Goal: Task Accomplishment & Management: Use online tool/utility

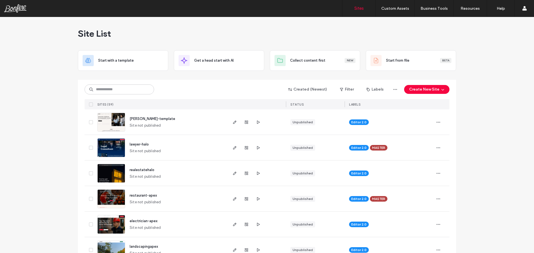
click at [144, 118] on span "[PERSON_NAME]-template" at bounding box center [153, 119] width 46 height 4
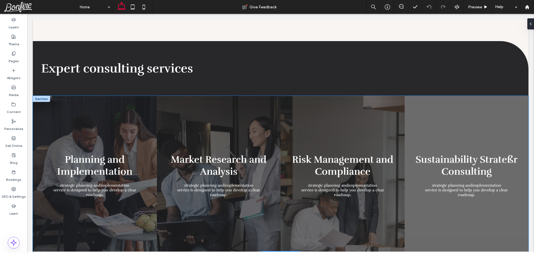
scroll to position [445, 0]
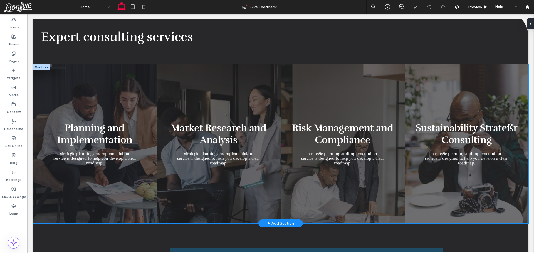
click at [166, 107] on link at bounding box center [219, 143] width 124 height 159
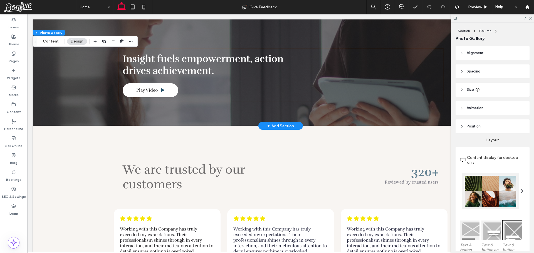
scroll to position [1056, 0]
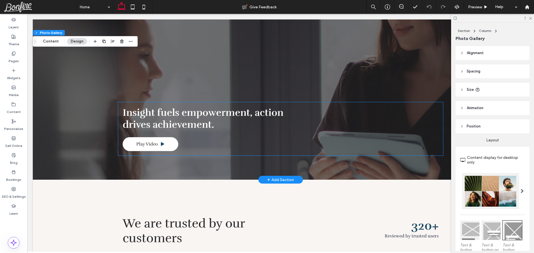
click at [170, 114] on span "Insight fuels empowerment, action drives achievement." at bounding box center [203, 119] width 161 height 24
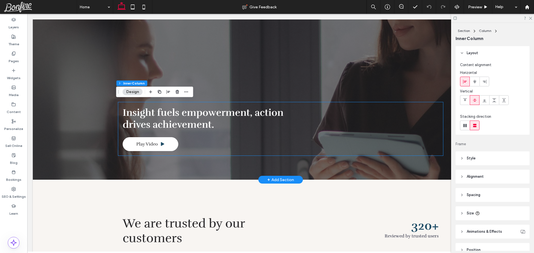
click at [170, 114] on span "Insight fuels empowerment, action drives achievement." at bounding box center [203, 119] width 161 height 24
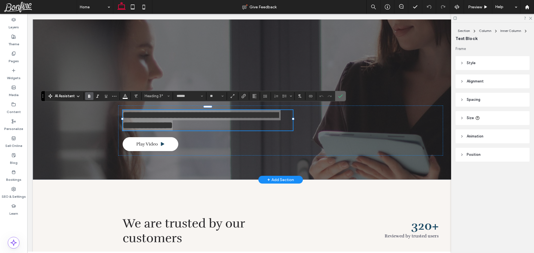
click at [341, 97] on icon "Confirm" at bounding box center [340, 96] width 4 height 4
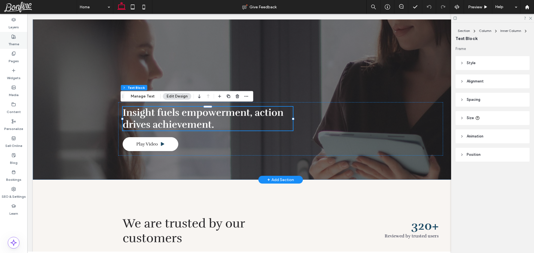
click at [21, 42] on div "Theme" at bounding box center [13, 40] width 27 height 17
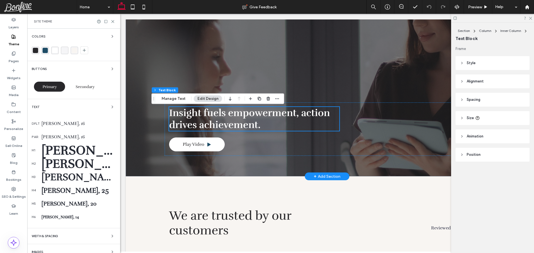
scroll to position [1027, 0]
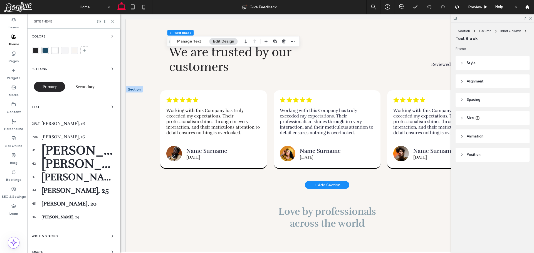
click at [219, 112] on span "Working with this Company has truly exceeded my expectations. Their professiona…" at bounding box center [212, 122] width 93 height 28
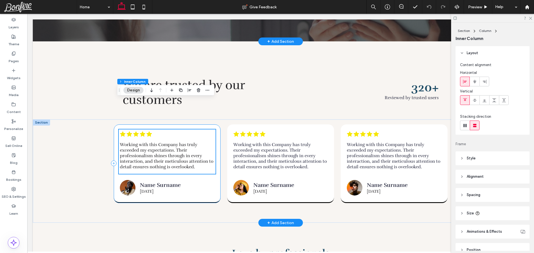
scroll to position [1223, 0]
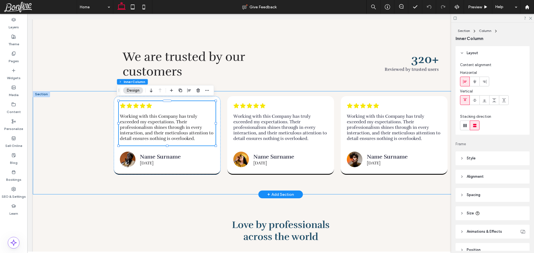
click at [83, 128] on div ".cls-1-1788903176-1788903176 { fill: #00000; stroke-width: 0px; } Working with …" at bounding box center [280, 142] width 495 height 103
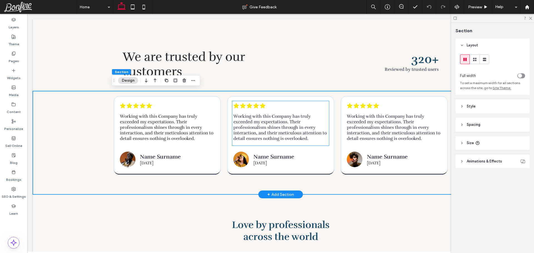
click at [250, 121] on span "Working with this Company has truly exceeded my expectations. Their professiona…" at bounding box center [279, 128] width 93 height 28
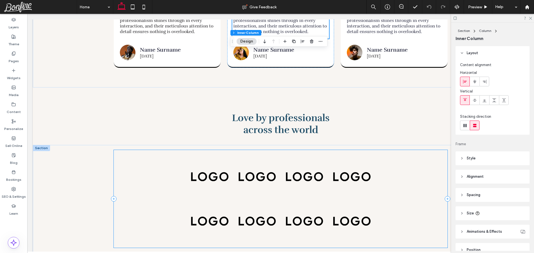
scroll to position [1362, 0]
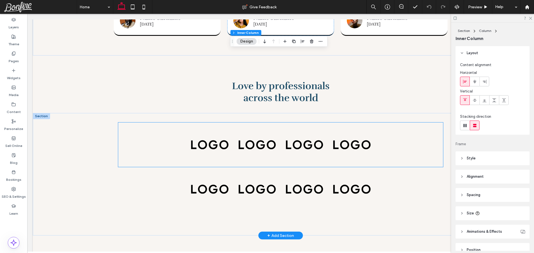
click at [230, 145] on div at bounding box center [209, 145] width 47 height 44
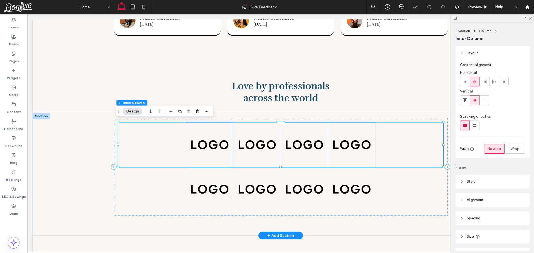
click at [269, 142] on img at bounding box center [257, 144] width 38 height 19
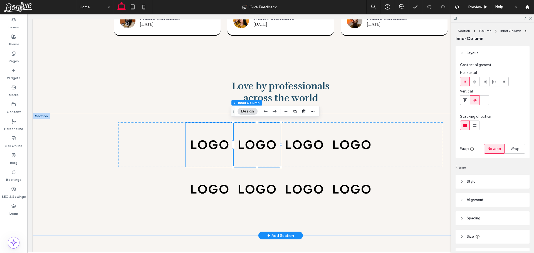
click at [186, 142] on div at bounding box center [209, 145] width 47 height 44
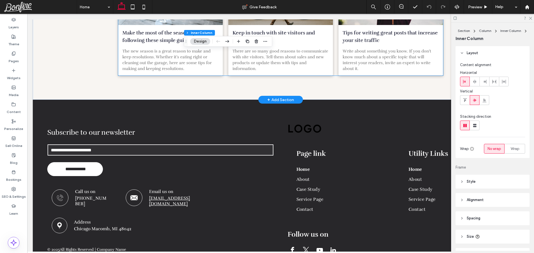
scroll to position [1710, 0]
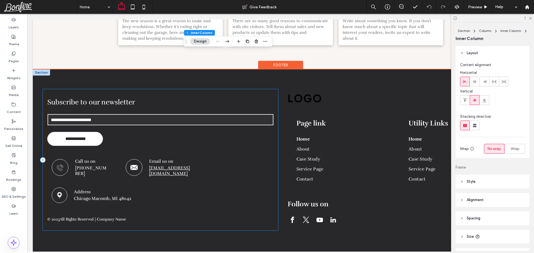
click at [146, 104] on div "**********" at bounding box center [160, 159] width 235 height 141
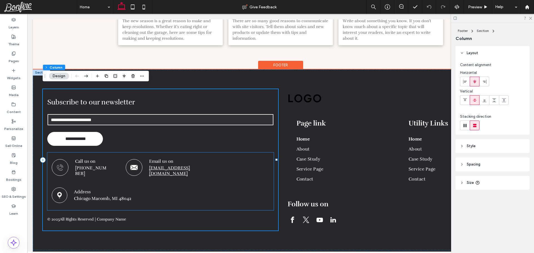
click at [59, 164] on icon at bounding box center [60, 168] width 8 height 8
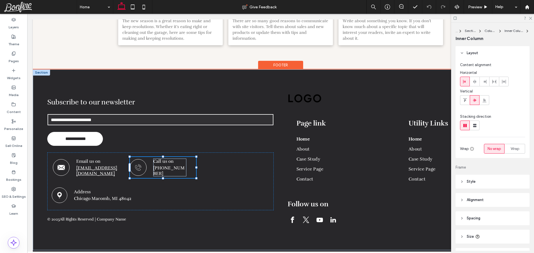
scroll to position [33, 0]
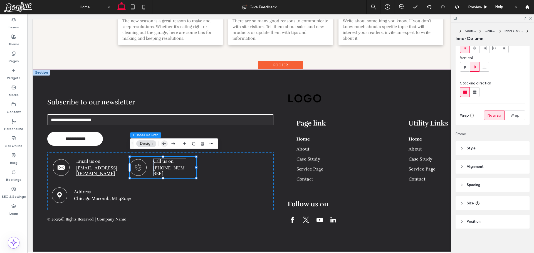
drag, startPoint x: 165, startPoint y: 145, endPoint x: 119, endPoint y: 143, distance: 45.6
click at [165, 145] on icon "button" at bounding box center [164, 144] width 7 height 10
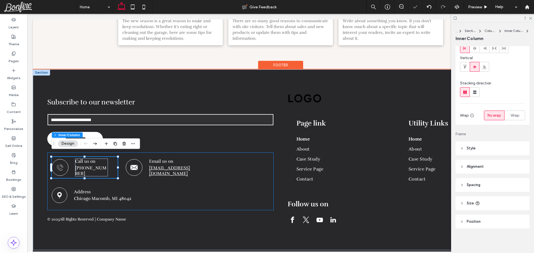
click at [218, 164] on div "Call us on +0987654321 Email us on hello@example.com Address Chicago Macomb, MI…" at bounding box center [160, 182] width 227 height 58
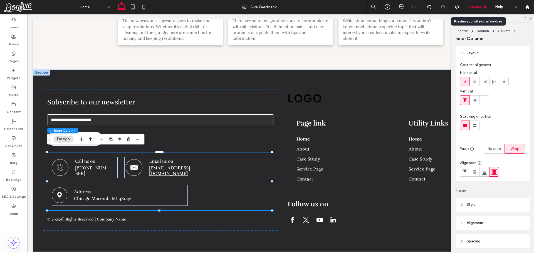
click at [468, 8] on span "Preview" at bounding box center [475, 7] width 14 height 5
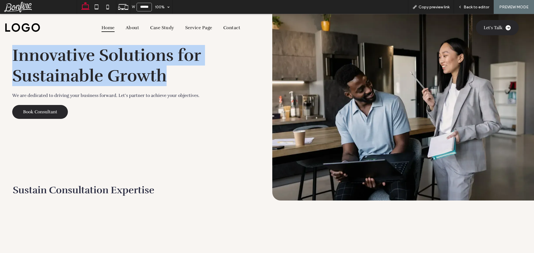
drag, startPoint x: 143, startPoint y: 75, endPoint x: 4, endPoint y: 62, distance: 139.9
click at [4, 62] on div "Innovative Solutions for Sustainable Growth We are dedicated to driving your bu…" at bounding box center [135, 82] width 269 height 83
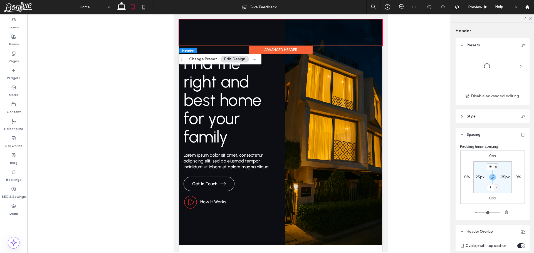
click at [191, 26] on div at bounding box center [194, 27] width 17 height 6
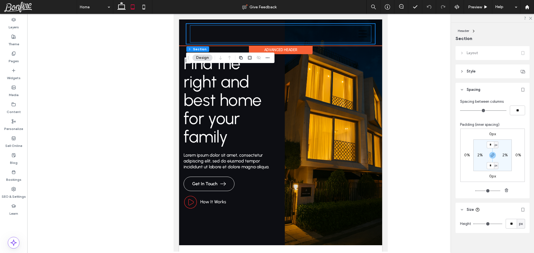
click at [199, 30] on div at bounding box center [281, 33] width 182 height 17
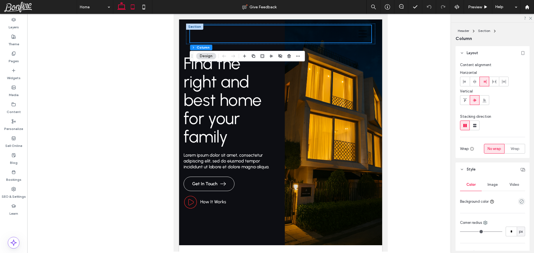
click at [121, 7] on icon at bounding box center [121, 6] width 11 height 11
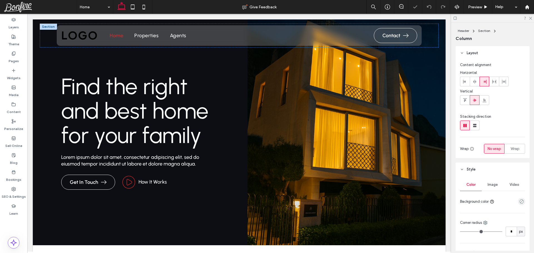
type input "**"
type input "***"
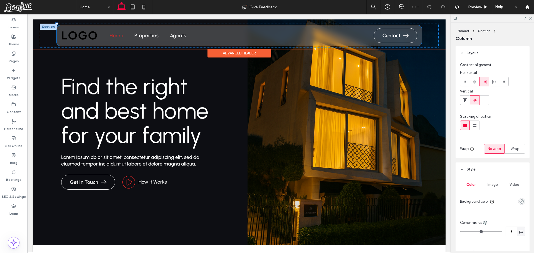
click at [95, 26] on div "Contact Home Properties Agents" at bounding box center [239, 35] width 365 height 21
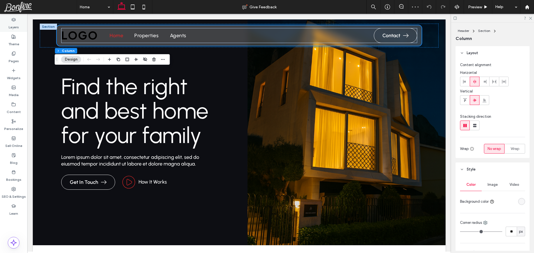
click at [13, 24] on label "Layers" at bounding box center [14, 26] width 10 height 8
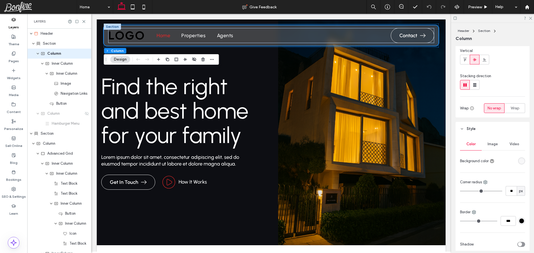
scroll to position [111, 0]
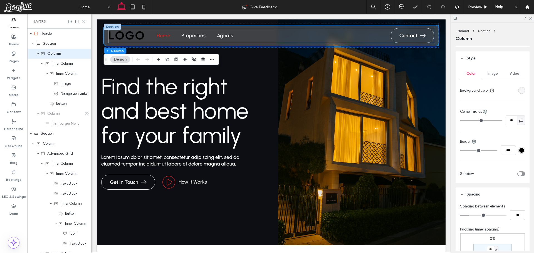
click at [520, 90] on div "rgba(255, 255, 255, 0.21)" at bounding box center [521, 90] width 5 height 5
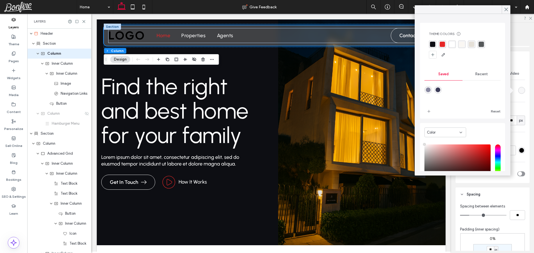
scroll to position [44, 0]
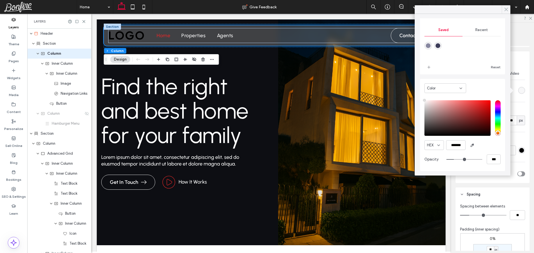
click at [508, 8] on icon at bounding box center [505, 9] width 5 height 5
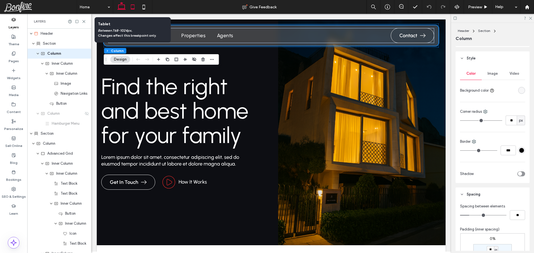
click at [133, 6] on icon at bounding box center [132, 6] width 11 height 11
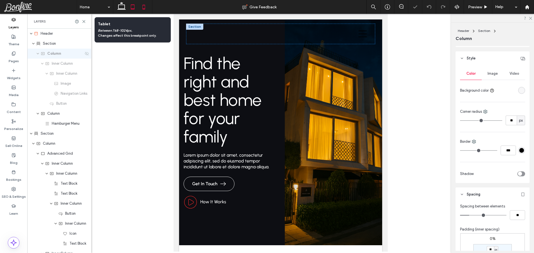
type input "**"
type input "*****"
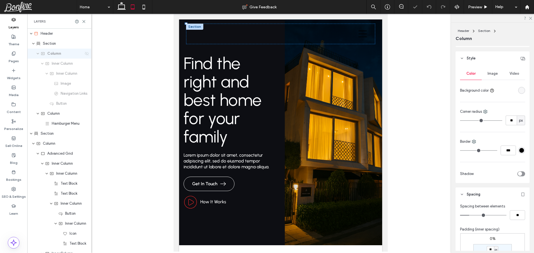
click at [85, 53] on icon at bounding box center [87, 53] width 4 height 4
type input "**"
type input "***"
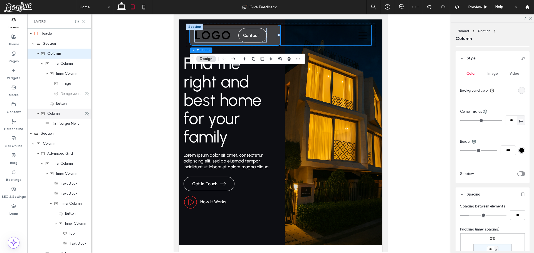
click at [64, 114] on div "Column" at bounding box center [62, 114] width 43 height 6
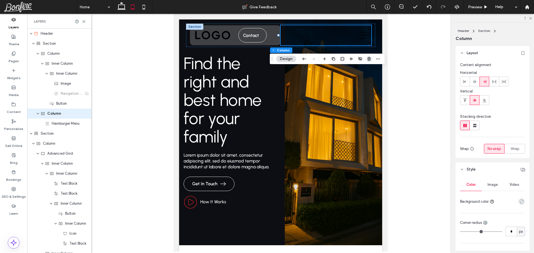
click at [367, 61] on icon "button" at bounding box center [369, 59] width 4 height 4
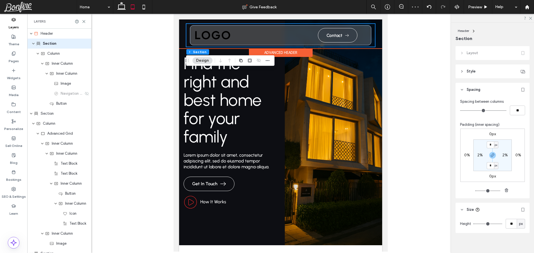
click at [188, 33] on div "Contact Home Properties Agents" at bounding box center [280, 35] width 189 height 23
click at [181, 35] on div "Contact Home Properties Agents Section Advanced Header" at bounding box center [280, 33] width 203 height 29
click at [184, 37] on div "Contact Home Properties Agents Section Advanced Header" at bounding box center [280, 33] width 203 height 29
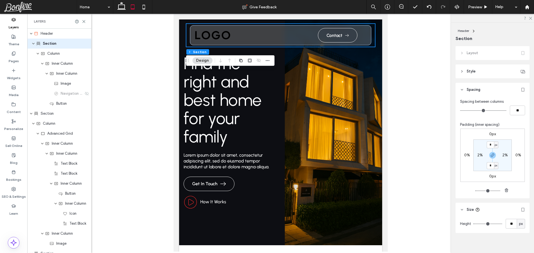
click at [49, 44] on span "Section" at bounding box center [50, 44] width 14 height 6
click at [478, 156] on label "2%" at bounding box center [480, 155] width 6 height 5
type input "*"
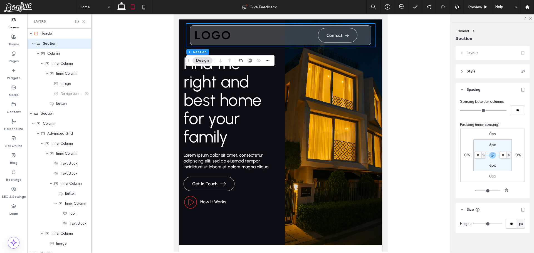
drag, startPoint x: 476, startPoint y: 191, endPoint x: 469, endPoint y: 190, distance: 7.6
type input "*"
click at [475, 191] on input "range" at bounding box center [487, 191] width 25 height 1
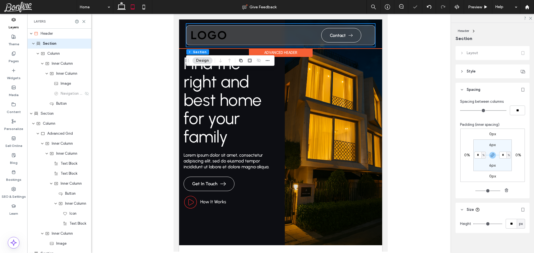
click at [182, 36] on div "Contact Home Properties Agents Section Advanced Header" at bounding box center [280, 33] width 203 height 29
click at [298, 52] on div "Advanced Header" at bounding box center [281, 52] width 64 height 9
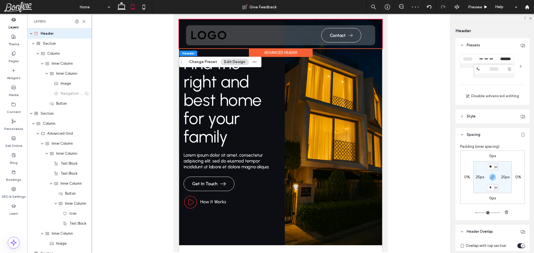
click at [478, 176] on label "25px" at bounding box center [479, 177] width 9 height 5
type input "**"
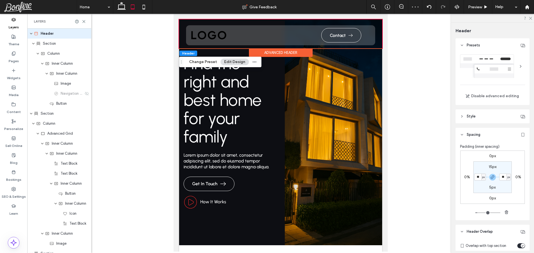
type input "**"
type input "*"
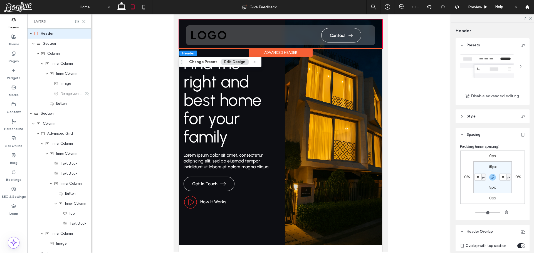
drag, startPoint x: 478, startPoint y: 212, endPoint x: 467, endPoint y: 212, distance: 11.1
type input "*"
click at [475, 213] on input "range" at bounding box center [487, 213] width 25 height 1
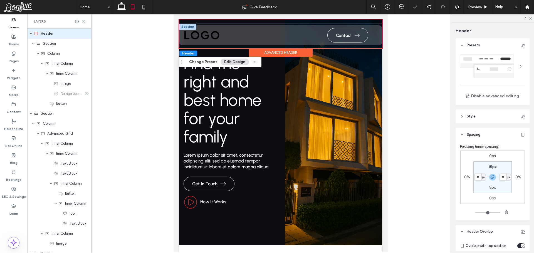
click at [188, 26] on div at bounding box center [187, 27] width 17 height 6
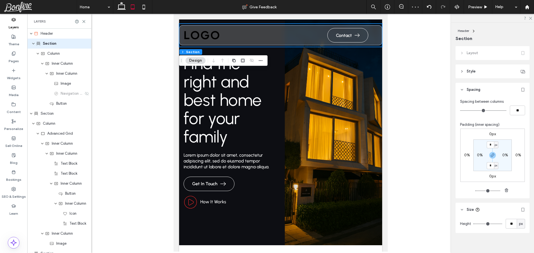
click at [480, 158] on section "* px 0% * px 0%" at bounding box center [492, 156] width 38 height 32
click at [478, 152] on section "* px 0% * px 0%" at bounding box center [492, 156] width 38 height 32
click at [479, 155] on label "0%" at bounding box center [480, 155] width 6 height 5
type input "*"
click at [482, 157] on span "%" at bounding box center [483, 156] width 2 height 6
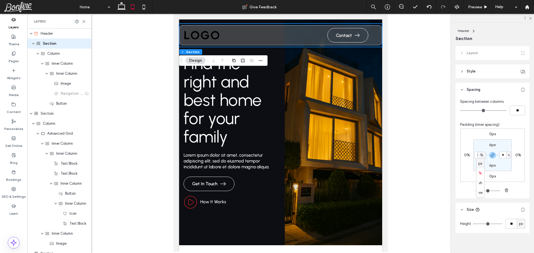
click at [481, 165] on span "px" at bounding box center [480, 164] width 4 height 6
click at [476, 155] on input "*" at bounding box center [477, 155] width 7 height 7
type input "**"
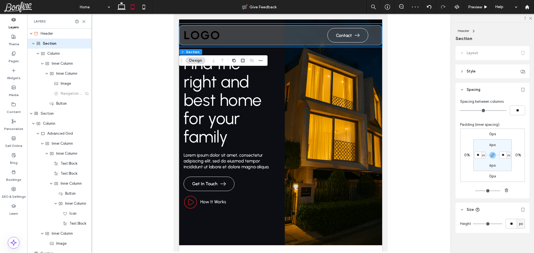
click at [479, 164] on section "6px ** px 6px ** px" at bounding box center [492, 156] width 38 height 32
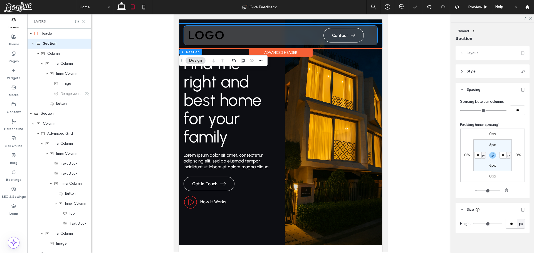
click at [192, 28] on div "Contact Home Properties Agents" at bounding box center [280, 35] width 194 height 20
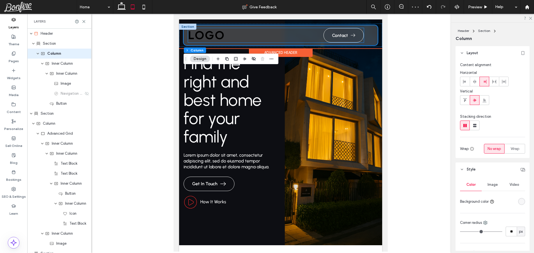
click at [230, 34] on div "Home Properties Agents" at bounding box center [252, 35] width 129 height 10
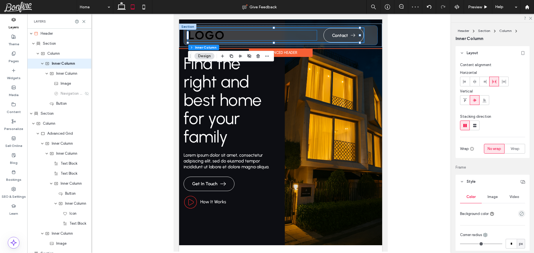
click at [208, 35] on img at bounding box center [206, 35] width 36 height 10
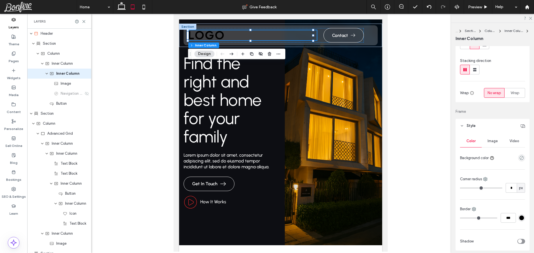
scroll to position [56, 0]
click at [468, 124] on span "Style" at bounding box center [470, 126] width 9 height 6
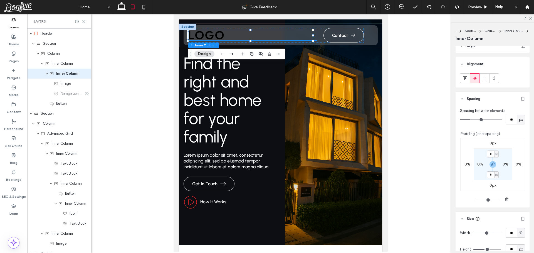
scroll to position [195, 0]
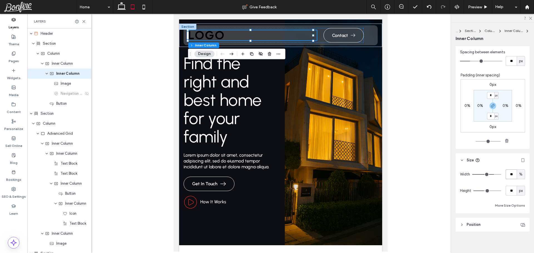
click at [507, 171] on input "**" at bounding box center [510, 175] width 11 height 10
type input "**"
click at [507, 183] on div "Width ** % Height ** px More Size Options" at bounding box center [492, 189] width 65 height 39
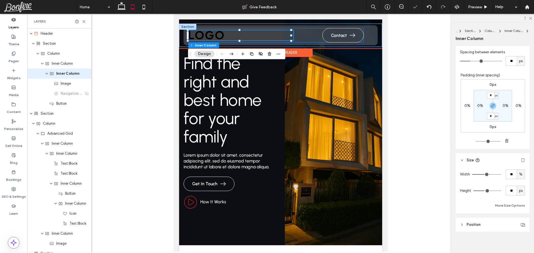
click at [294, 36] on div "Contact Home Properties Agents" at bounding box center [276, 35] width 176 height 14
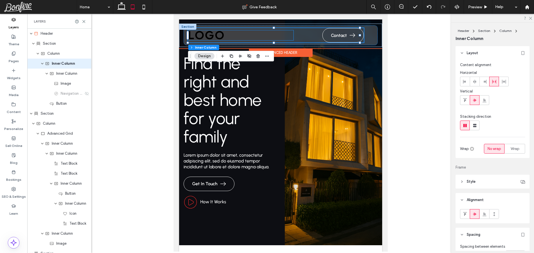
click at [267, 35] on div "Home Properties Agents" at bounding box center [240, 35] width 105 height 10
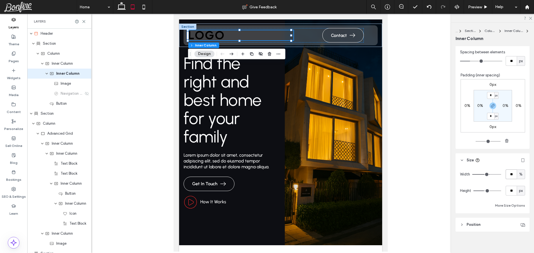
click at [508, 175] on input "**" at bounding box center [510, 175] width 11 height 10
type input "**"
click at [513, 185] on div "Width ** % Height ** px More Size Options" at bounding box center [492, 189] width 65 height 39
type input "**"
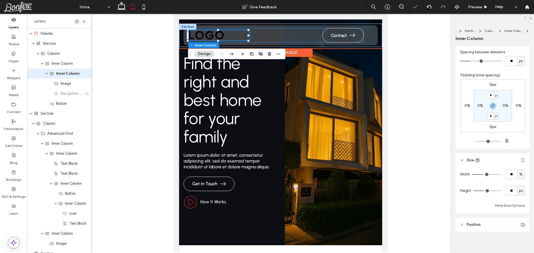
click at [253, 33] on div "Contact Home Properties Agents" at bounding box center [276, 35] width 176 height 14
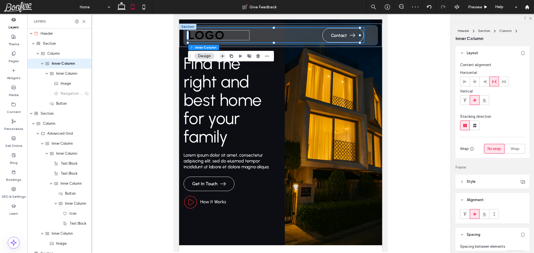
click at [222, 56] on use "button" at bounding box center [222, 56] width 3 height 3
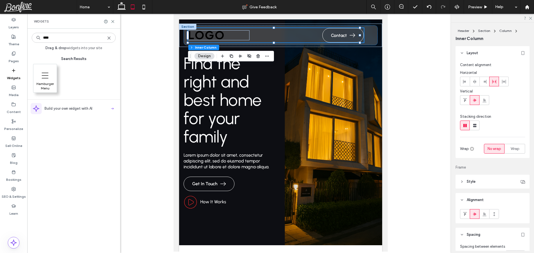
type input "****"
click at [48, 78] on icon at bounding box center [45, 75] width 9 height 9
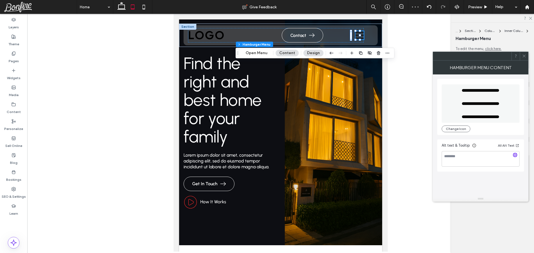
click at [523, 55] on icon at bounding box center [524, 56] width 4 height 4
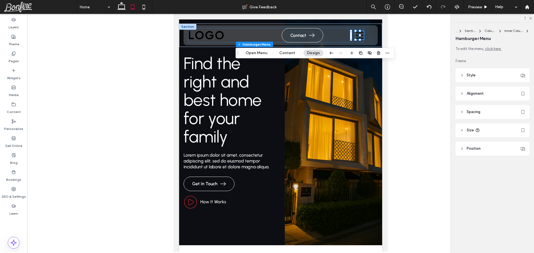
click at [487, 76] on header "Style" at bounding box center [492, 75] width 74 height 14
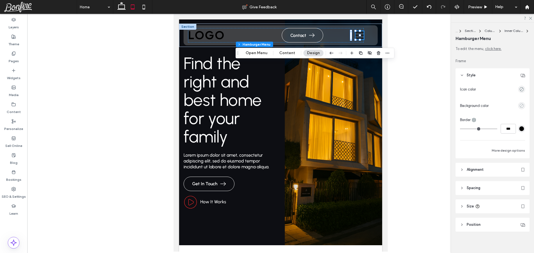
click at [520, 106] on icon "empty color" at bounding box center [521, 105] width 5 height 5
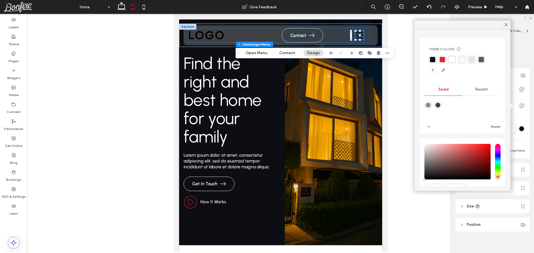
click at [451, 61] on div "rgba(255, 255, 255, 1)" at bounding box center [451, 59] width 5 height 5
click at [503, 21] on span at bounding box center [505, 25] width 5 height 8
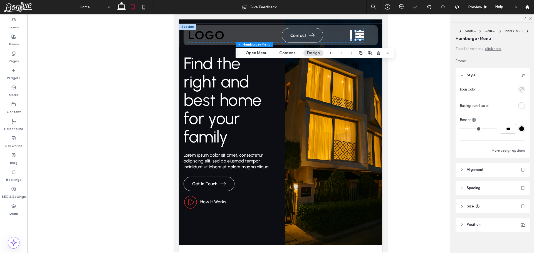
click at [519, 91] on use "empty color" at bounding box center [521, 89] width 4 height 4
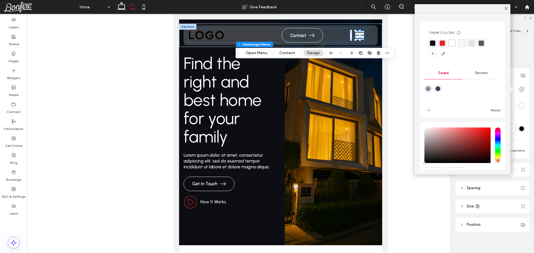
click at [440, 44] on div "rgba(230, 39, 39, 1)" at bounding box center [441, 43] width 5 height 5
click at [505, 6] on icon at bounding box center [505, 8] width 5 height 5
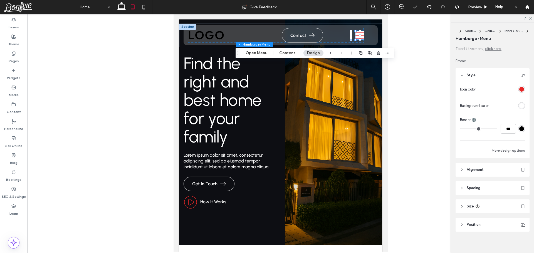
click at [468, 76] on span "Style" at bounding box center [470, 76] width 9 height 6
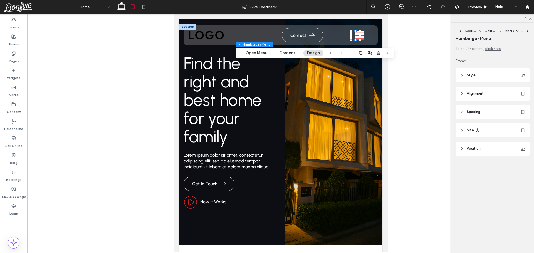
click at [481, 115] on header "Spacing" at bounding box center [492, 112] width 74 height 14
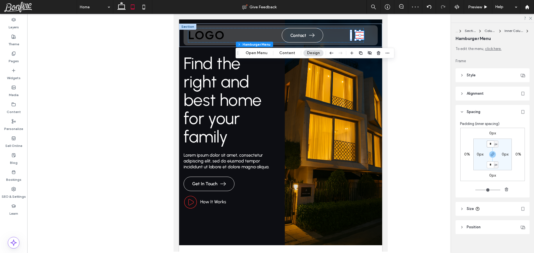
drag, startPoint x: 491, startPoint y: 145, endPoint x: 491, endPoint y: 148, distance: 3.6
click at [491, 146] on input "*" at bounding box center [489, 144] width 7 height 7
type input "*"
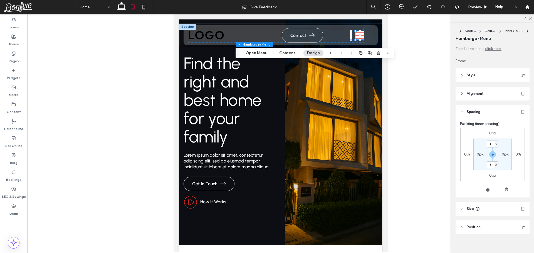
click at [504, 141] on section "* px 0px * px 0px" at bounding box center [492, 155] width 38 height 32
click at [495, 79] on header "Style" at bounding box center [492, 75] width 74 height 14
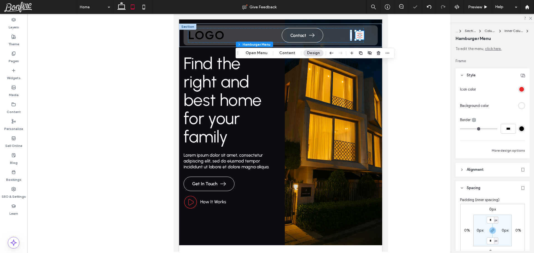
click at [494, 78] on header "Style" at bounding box center [492, 75] width 74 height 14
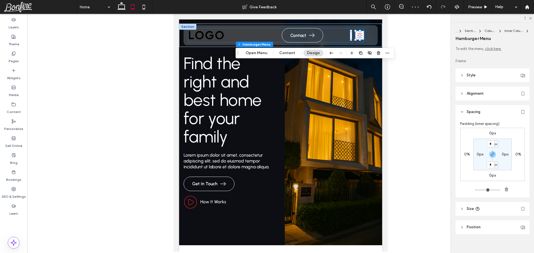
drag, startPoint x: 493, startPoint y: 210, endPoint x: 501, endPoint y: 194, distance: 17.7
click at [494, 210] on header "Size" at bounding box center [492, 209] width 74 height 14
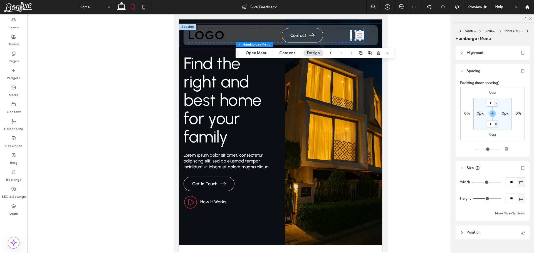
scroll to position [41, 0]
click at [510, 187] on input "**" at bounding box center [510, 182] width 11 height 10
click at [510, 182] on input "*" at bounding box center [510, 182] width 11 height 10
type input "**"
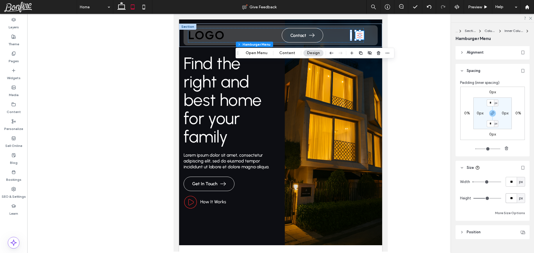
type input "**"
click at [508, 201] on input "**" at bounding box center [510, 198] width 11 height 10
type input "**"
click at [510, 188] on div "Width ** px Height ** px More Size Options" at bounding box center [492, 196] width 65 height 39
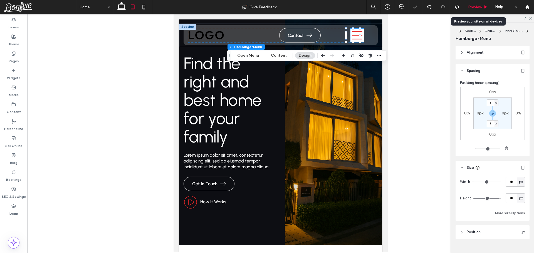
click at [473, 5] on span "Preview" at bounding box center [475, 7] width 14 height 5
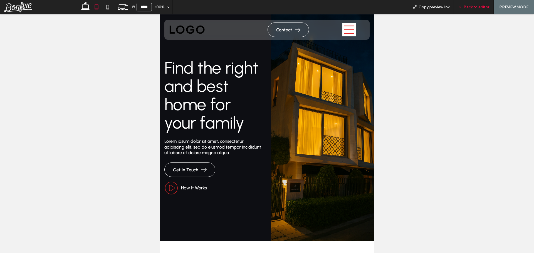
click at [473, 9] on span "Back to editor" at bounding box center [476, 7] width 26 height 5
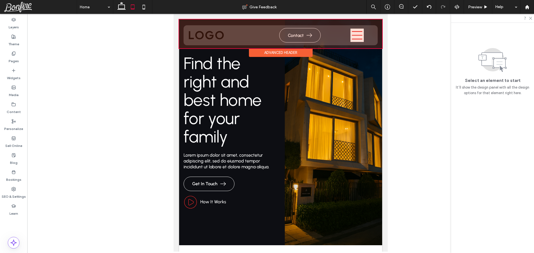
click at [349, 29] on div at bounding box center [280, 33] width 203 height 29
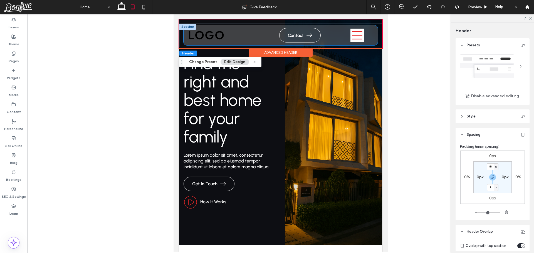
click at [365, 31] on div "Contact Home Properties Agents" at bounding box center [280, 35] width 194 height 20
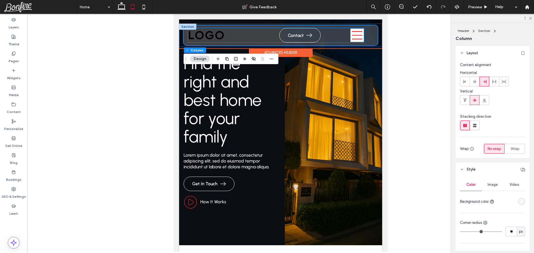
click at [323, 35] on div "Contact Home Properties Agents" at bounding box center [276, 35] width 176 height 14
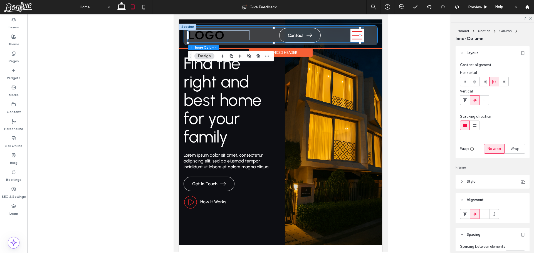
click at [366, 36] on div "Contact Home Properties Agents" at bounding box center [280, 35] width 194 height 20
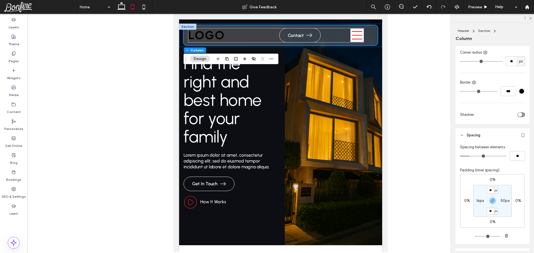
scroll to position [220, 0]
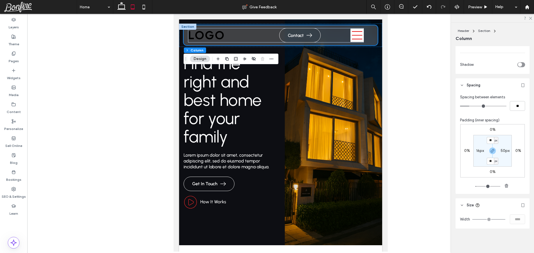
click at [502, 148] on label "50px" at bounding box center [504, 150] width 9 height 5
type input "**"
click at [502, 151] on input "**" at bounding box center [502, 150] width 7 height 7
type input "**"
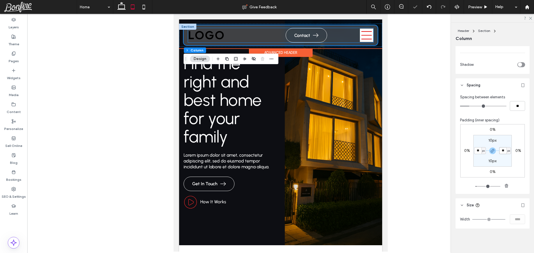
click at [360, 33] on icon at bounding box center [366, 35] width 13 height 11
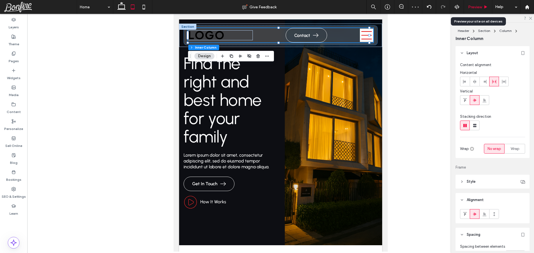
click at [477, 5] on span "Preview" at bounding box center [475, 7] width 14 height 5
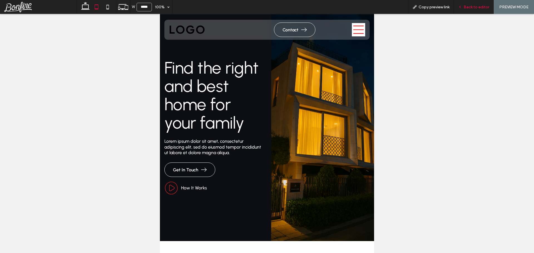
click at [468, 8] on span "Back to editor" at bounding box center [476, 7] width 26 height 5
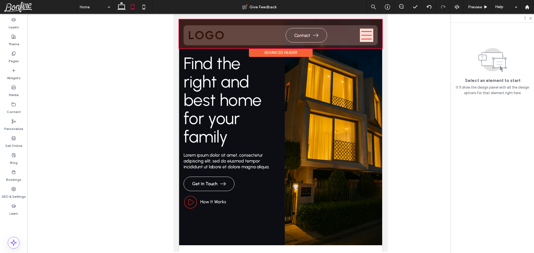
click at [362, 30] on div at bounding box center [280, 33] width 203 height 29
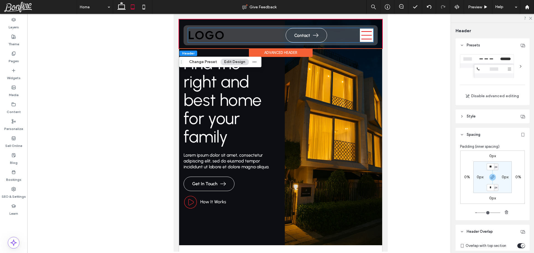
click at [362, 30] on button at bounding box center [366, 35] width 13 height 13
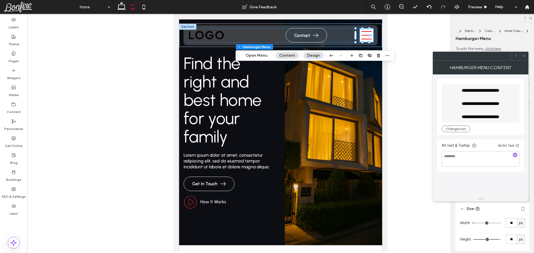
click at [525, 55] on icon at bounding box center [524, 56] width 4 height 4
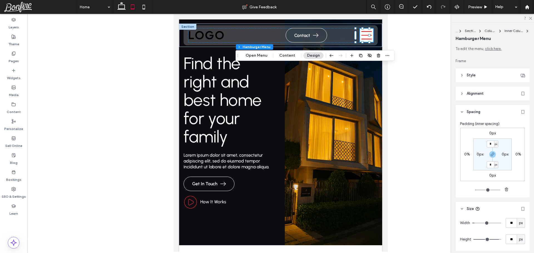
click at [490, 73] on header "Style" at bounding box center [492, 75] width 74 height 14
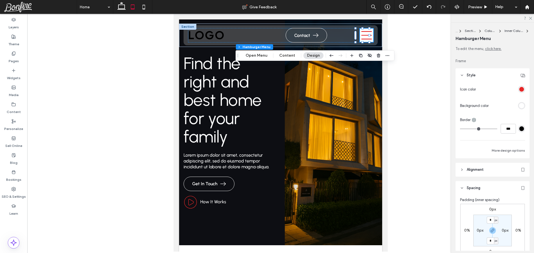
click at [519, 90] on div "rgba(230, 39, 39, 1)" at bounding box center [521, 89] width 5 height 5
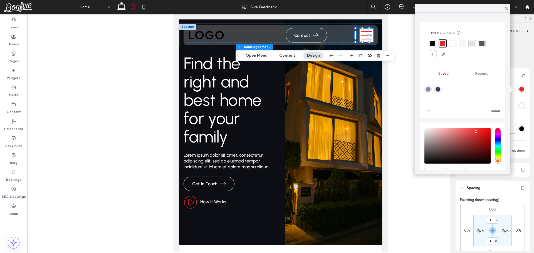
click at [433, 45] on div "rgba(13, 14, 19, 1)" at bounding box center [432, 43] width 5 height 5
drag, startPoint x: 506, startPoint y: 8, endPoint x: 504, endPoint y: 11, distance: 3.2
click at [506, 8] on use at bounding box center [506, 8] width 3 height 3
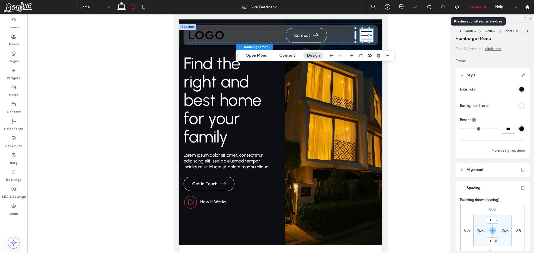
click at [469, 8] on span "Preview" at bounding box center [475, 7] width 14 height 5
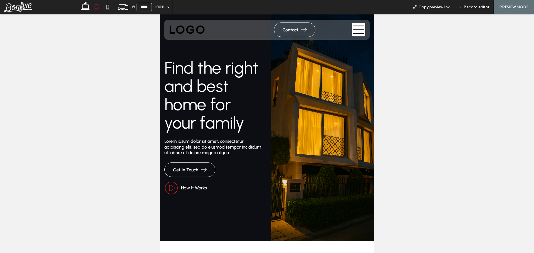
click at [354, 28] on icon at bounding box center [358, 29] width 13 height 11
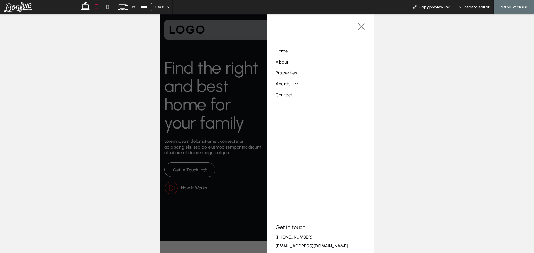
click at [357, 28] on icon at bounding box center [361, 27] width 8 height 8
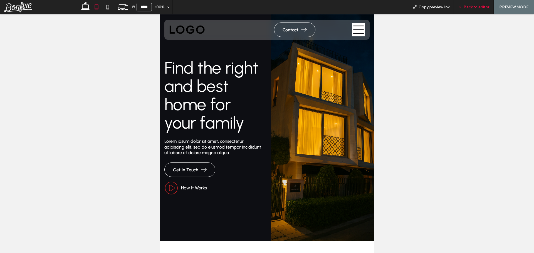
click at [466, 7] on span "Back to editor" at bounding box center [476, 7] width 26 height 5
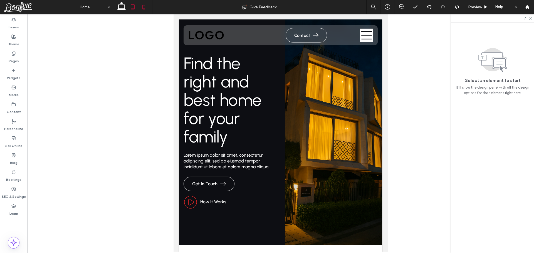
click at [143, 8] on icon at bounding box center [143, 6] width 11 height 11
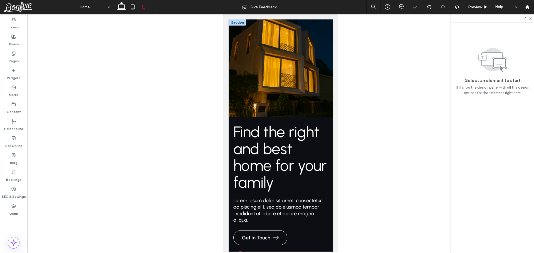
click at [257, 53] on img at bounding box center [280, 67] width 104 height 97
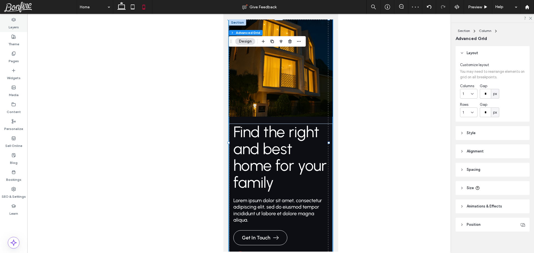
drag, startPoint x: 15, startPoint y: 24, endPoint x: 61, endPoint y: 55, distance: 55.2
click at [15, 24] on label "Layers" at bounding box center [14, 26] width 10 height 8
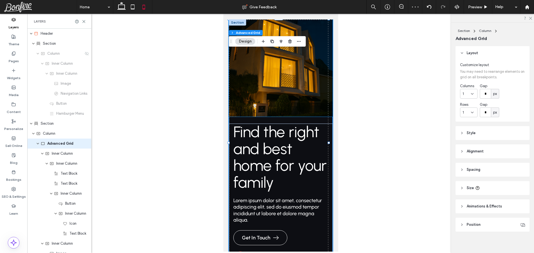
scroll to position [3, 0]
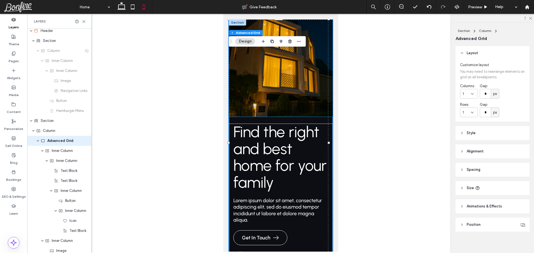
click at [268, 94] on img at bounding box center [280, 67] width 104 height 97
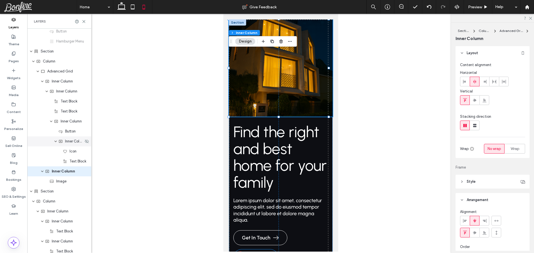
scroll to position [0, 0]
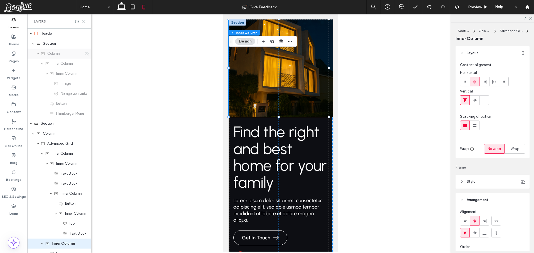
click at [85, 53] on icon at bounding box center [87, 53] width 4 height 4
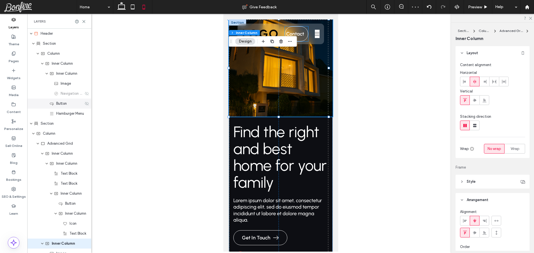
click at [85, 104] on icon at bounding box center [87, 103] width 4 height 4
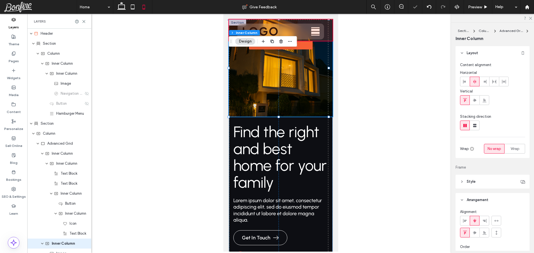
click at [324, 26] on div at bounding box center [280, 29] width 104 height 21
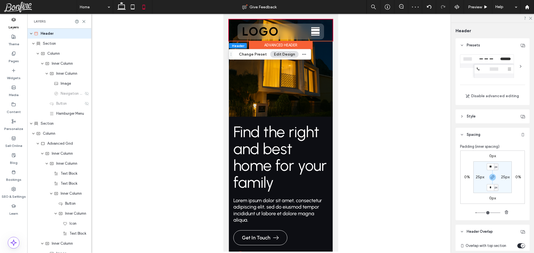
click at [476, 175] on label "25px" at bounding box center [479, 177] width 9 height 5
type input "**"
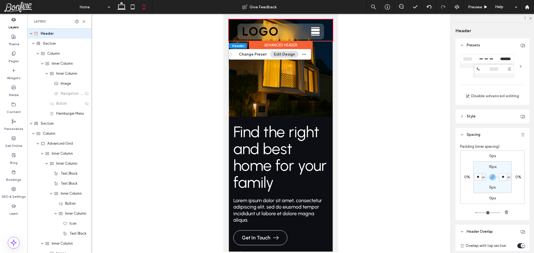
click at [480, 189] on section "15px ** px 5px ** px" at bounding box center [492, 178] width 38 height 32
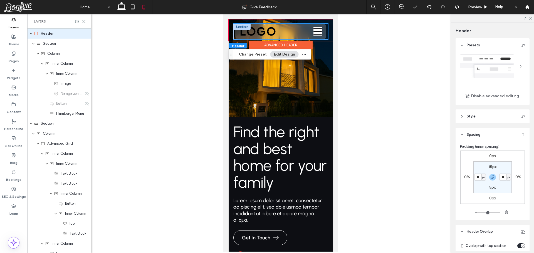
click at [233, 34] on div "Contact Home Properties Agents" at bounding box center [280, 32] width 95 height 16
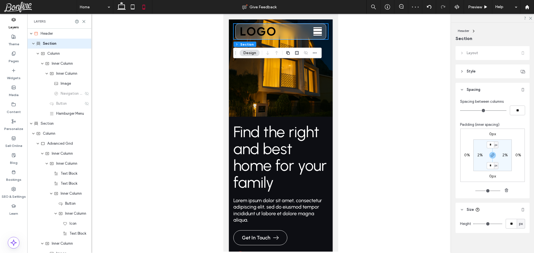
click at [479, 154] on label "2%" at bounding box center [480, 155] width 6 height 5
type input "*"
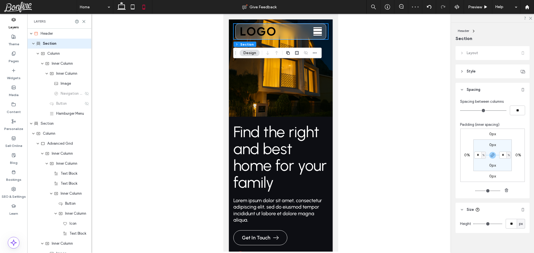
click at [479, 168] on section "0px * % 0px * %" at bounding box center [492, 156] width 38 height 32
click at [315, 30] on icon at bounding box center [319, 31] width 8 height 8
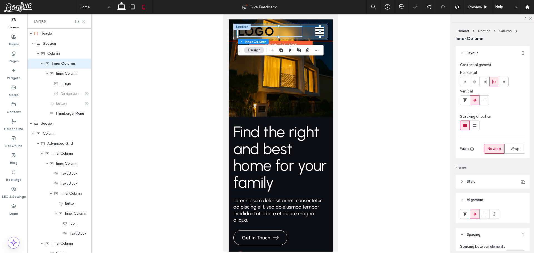
click at [315, 30] on icon at bounding box center [319, 31] width 8 height 8
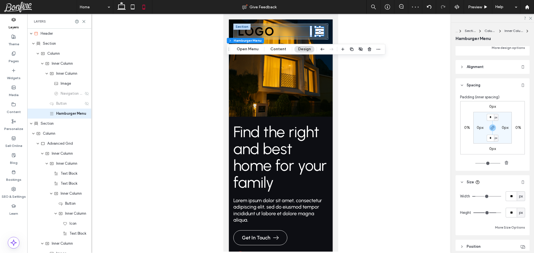
scroll to position [128, 0]
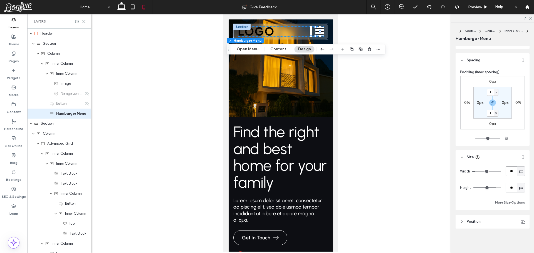
click at [506, 174] on input "**" at bounding box center [510, 172] width 11 height 10
type input "**"
click at [508, 193] on div "Width ** px Height ** px More Size Options" at bounding box center [492, 186] width 65 height 39
type input "**"
click at [508, 188] on input "**" at bounding box center [510, 188] width 11 height 10
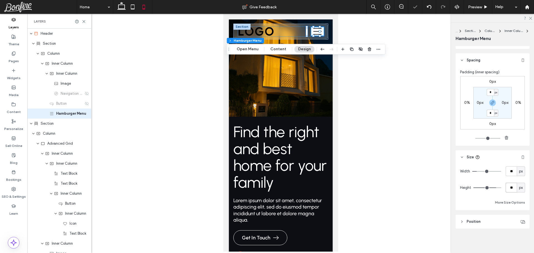
type input "**"
click at [510, 178] on div "Width ** px Height ** px More Size Options" at bounding box center [492, 186] width 65 height 39
type input "**"
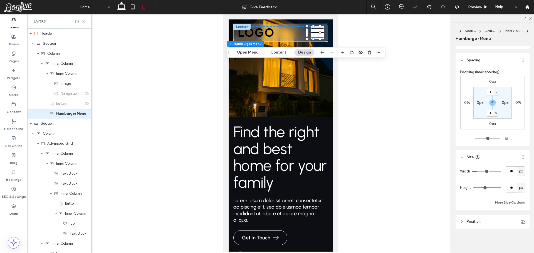
click at [507, 188] on input "**" at bounding box center [510, 188] width 11 height 10
click at [488, 94] on input "*" at bounding box center [489, 92] width 7 height 7
type input "*"
click at [503, 88] on section "* px 0px * px 0px" at bounding box center [492, 103] width 38 height 32
type input "*"
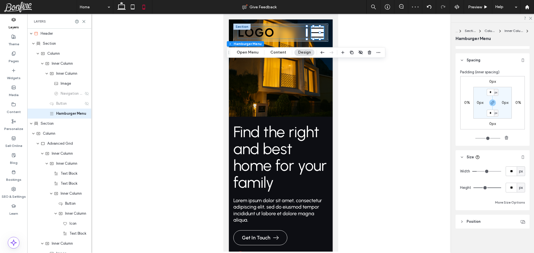
type input "*"
click at [476, 7] on span "Preview" at bounding box center [475, 7] width 14 height 5
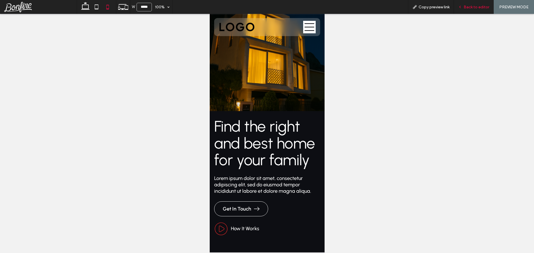
click at [475, 6] on span "Back to editor" at bounding box center [476, 7] width 26 height 5
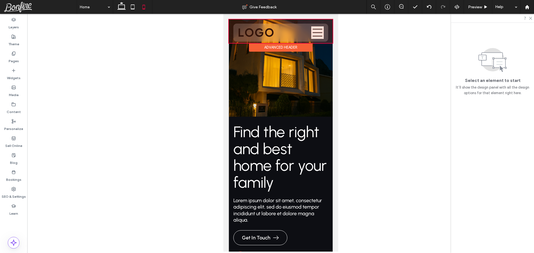
click at [313, 30] on div at bounding box center [280, 31] width 104 height 24
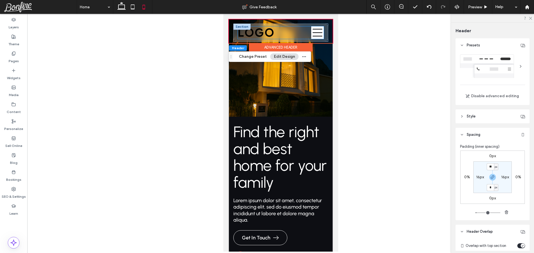
click at [313, 27] on button at bounding box center [317, 32] width 13 height 13
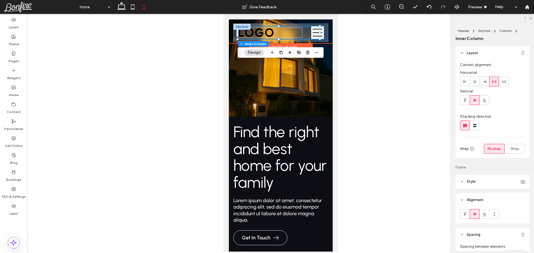
click at [311, 27] on button at bounding box center [317, 32] width 13 height 13
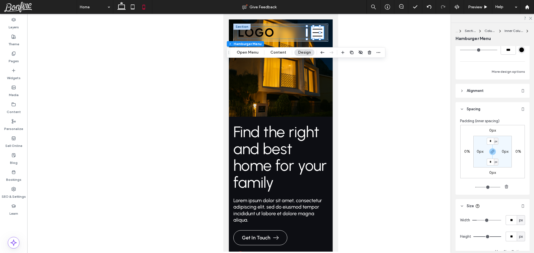
scroll to position [17, 0]
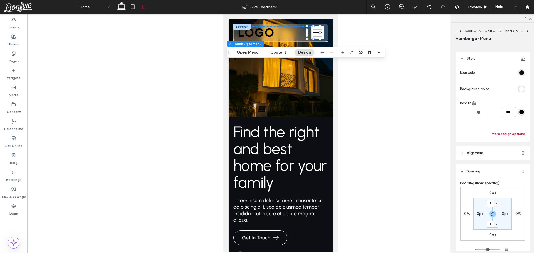
click at [504, 134] on button "More design options" at bounding box center [507, 134] width 33 height 7
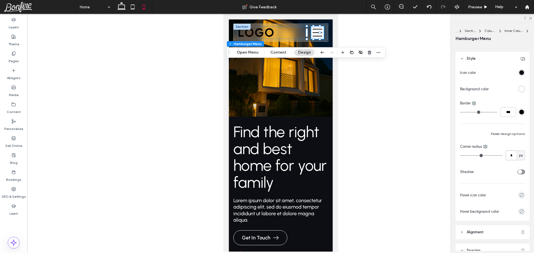
click at [505, 155] on input "*" at bounding box center [510, 156] width 11 height 10
type input "**"
click at [507, 164] on div "Icon color Background color Border *** Fewer design options Corner radius ** px…" at bounding box center [492, 143] width 74 height 155
click at [506, 154] on input "**" at bounding box center [510, 156] width 11 height 10
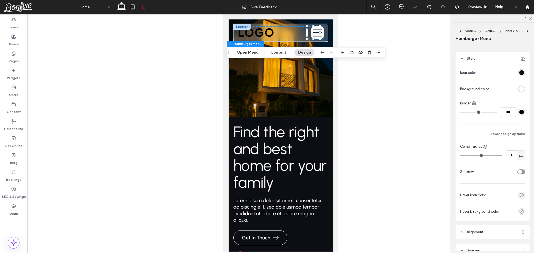
type input "*"
click at [506, 166] on div "Icon color Background color Border *** Fewer design options Corner radius * px …" at bounding box center [492, 143] width 74 height 155
click at [477, 7] on span "Preview" at bounding box center [475, 7] width 14 height 5
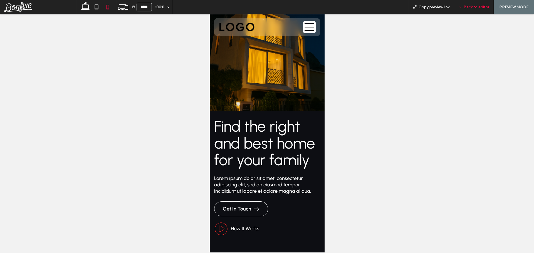
click at [478, 7] on span "Back to editor" at bounding box center [476, 7] width 26 height 5
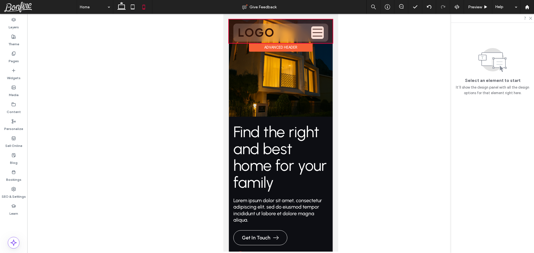
click at [309, 29] on div at bounding box center [280, 31] width 104 height 24
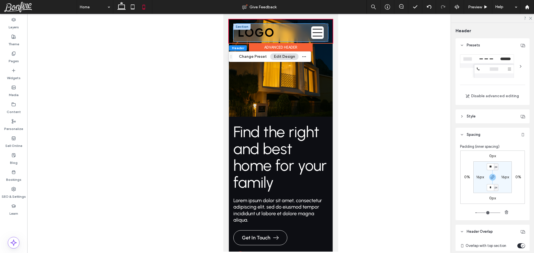
click at [234, 36] on div "Contact Home Properties Agents" at bounding box center [280, 33] width 95 height 18
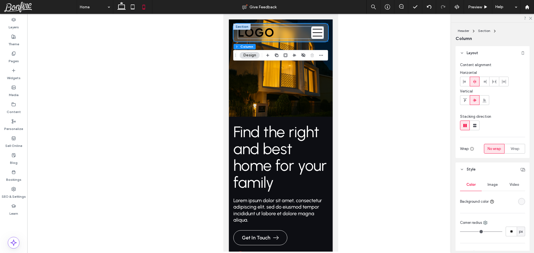
click at [483, 172] on header "Style" at bounding box center [492, 170] width 74 height 14
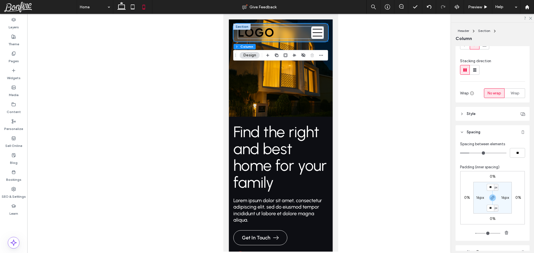
click at [477, 197] on label "16px" at bounding box center [480, 197] width 8 height 5
type input "**"
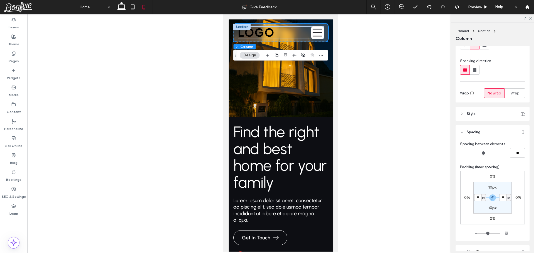
click at [479, 211] on section "10px ** px 10px ** px" at bounding box center [492, 198] width 38 height 32
click at [478, 200] on input "**" at bounding box center [477, 197] width 7 height 7
type input "**"
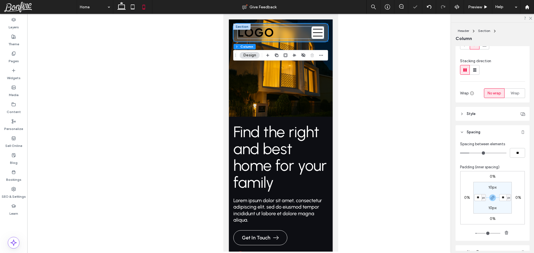
click at [478, 208] on section "10px ** px 10px ** px" at bounding box center [492, 198] width 38 height 32
click at [473, 7] on span "Preview" at bounding box center [475, 7] width 14 height 5
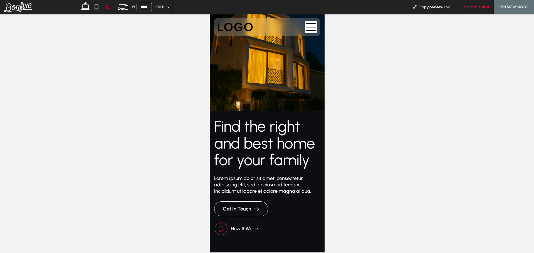
click at [479, 7] on span "Back to editor" at bounding box center [476, 7] width 26 height 5
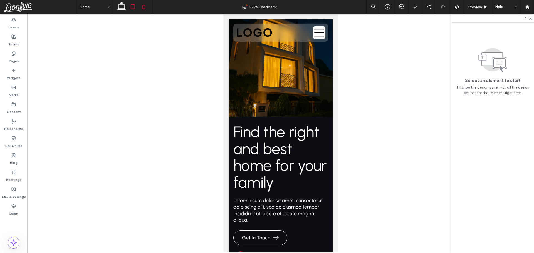
click at [130, 9] on icon at bounding box center [132, 6] width 11 height 11
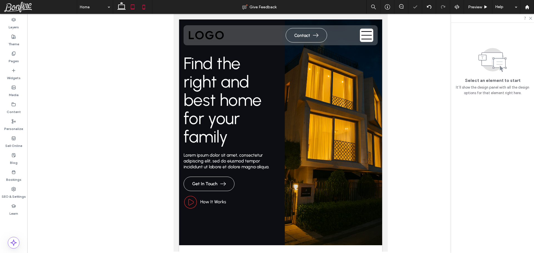
click at [146, 8] on icon at bounding box center [143, 6] width 11 height 11
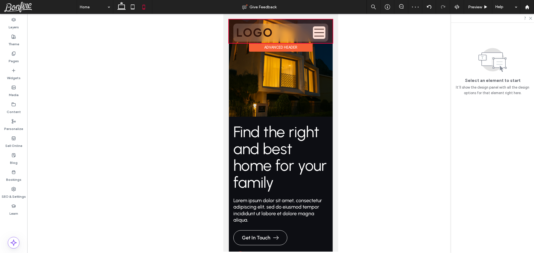
click at [273, 47] on div "Advanced Header" at bounding box center [281, 47] width 64 height 9
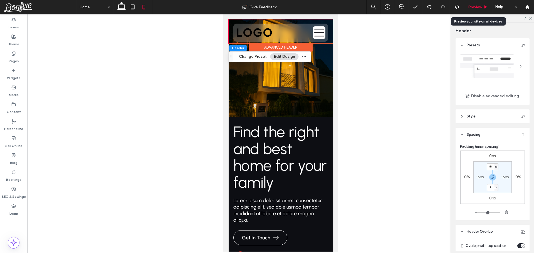
click at [480, 6] on span "Preview" at bounding box center [475, 7] width 14 height 5
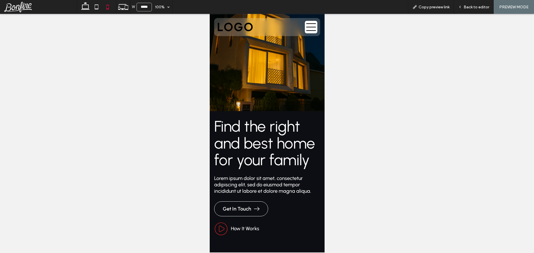
click at [304, 29] on icon at bounding box center [310, 27] width 13 height 10
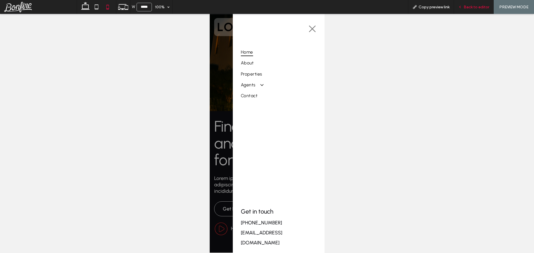
click at [475, 7] on span "Back to editor" at bounding box center [476, 7] width 26 height 5
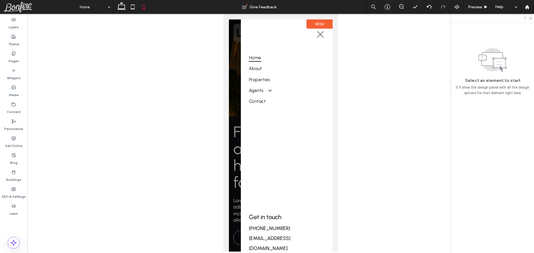
click at [311, 24] on label "Menu" at bounding box center [319, 23] width 26 height 9
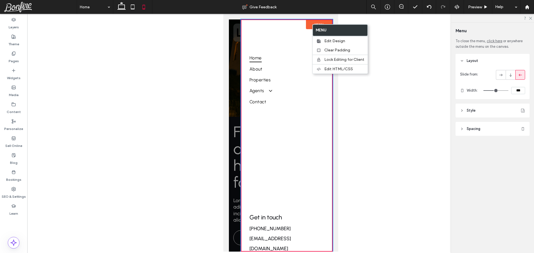
click at [478, 109] on header "Style" at bounding box center [492, 111] width 74 height 14
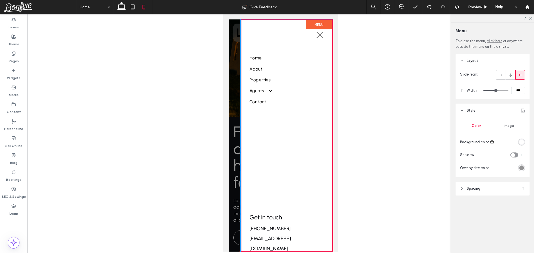
click at [521, 145] on div "rgb(255, 255, 255)" at bounding box center [521, 142] width 7 height 7
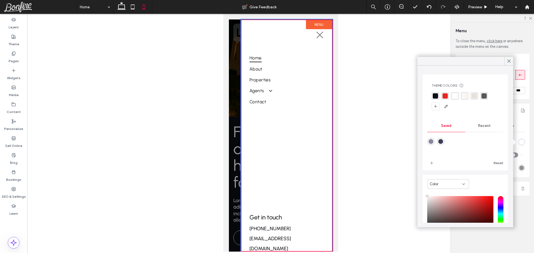
click at [465, 96] on div "rgba(250, 247, 243, 1)" at bounding box center [464, 95] width 5 height 5
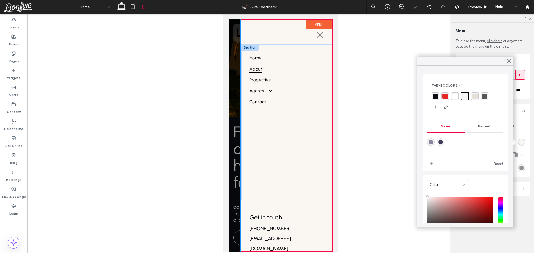
click at [282, 64] on link "About" at bounding box center [286, 69] width 74 height 11
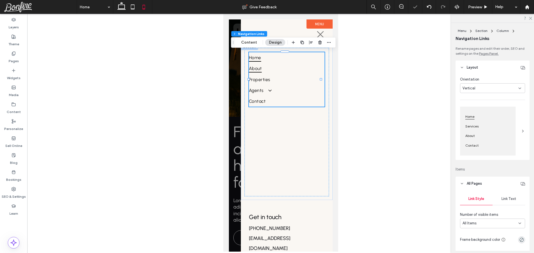
type input "***"
type input "****"
click at [503, 130] on div "Services" at bounding box center [487, 126] width 49 height 9
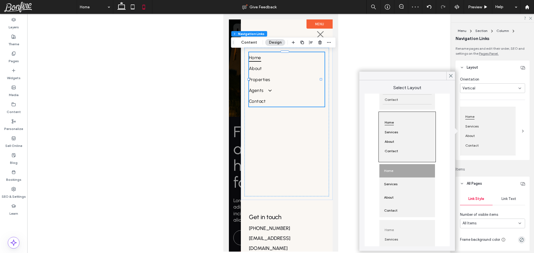
scroll to position [115, 0]
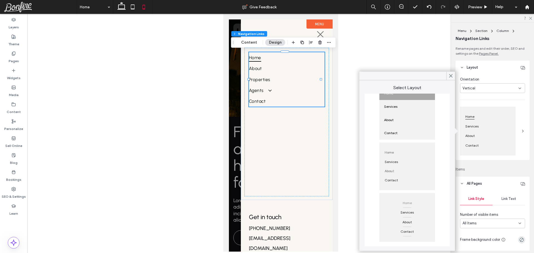
click at [408, 167] on div "About" at bounding box center [406, 171] width 49 height 9
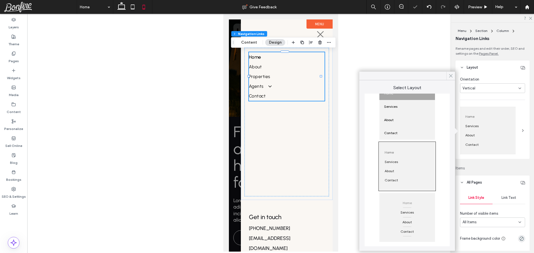
click at [451, 76] on use at bounding box center [450, 75] width 3 height 3
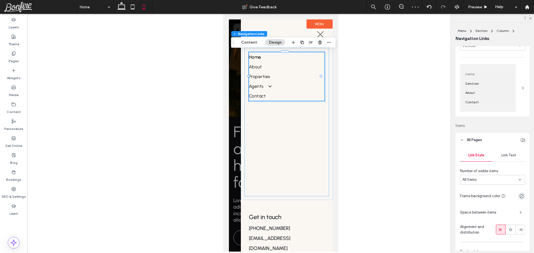
scroll to position [56, 0]
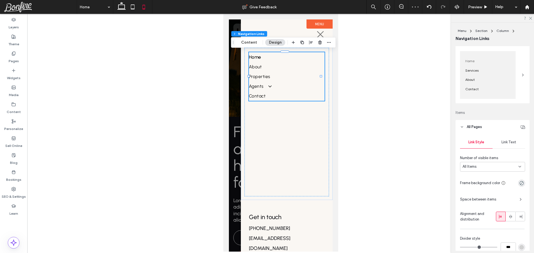
click at [491, 169] on div "All Items" at bounding box center [490, 167] width 56 height 6
click at [513, 138] on div "Link Text" at bounding box center [508, 142] width 33 height 12
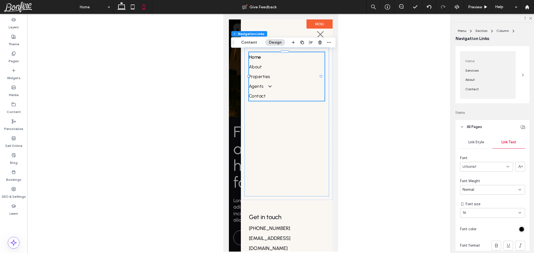
click at [481, 191] on div "Normal" at bounding box center [490, 190] width 56 height 6
click at [478, 173] on div "Medium" at bounding box center [491, 171] width 62 height 10
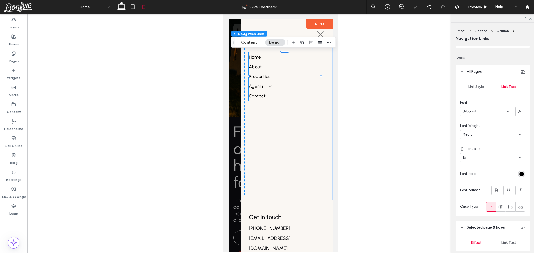
scroll to position [111, 0]
click at [487, 156] on div "16" at bounding box center [488, 158] width 53 height 6
click at [478, 199] on div "30" at bounding box center [491, 199] width 62 height 10
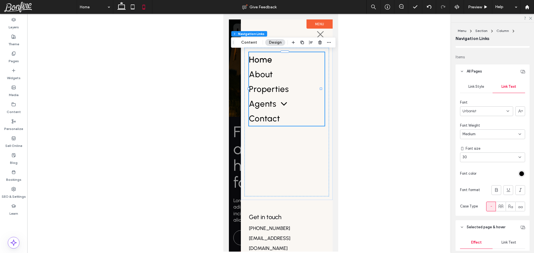
click at [481, 88] on span "Link Style" at bounding box center [476, 87] width 16 height 4
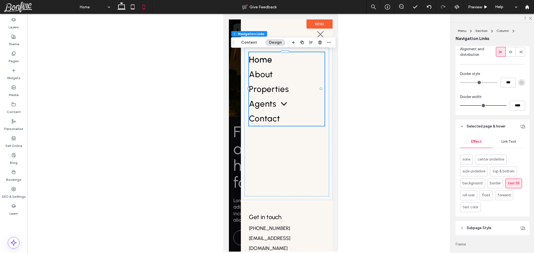
scroll to position [222, 0]
click at [468, 207] on span "text color" at bounding box center [470, 206] width 16 height 6
click at [511, 138] on span "Link Text" at bounding box center [508, 140] width 15 height 4
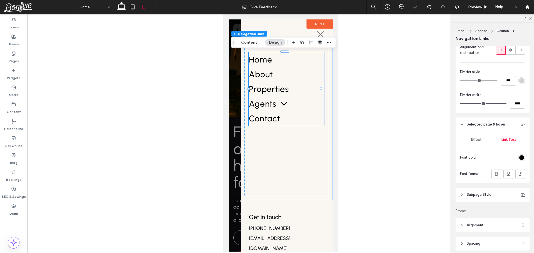
click at [519, 158] on div "rgb(0, 0, 0)" at bounding box center [521, 157] width 5 height 5
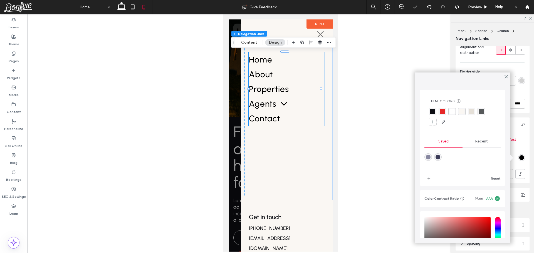
click at [444, 112] on div "rgba(230, 39, 39, 1)" at bounding box center [441, 111] width 5 height 5
click at [270, 106] on span "Agents" at bounding box center [267, 104] width 37 height 10
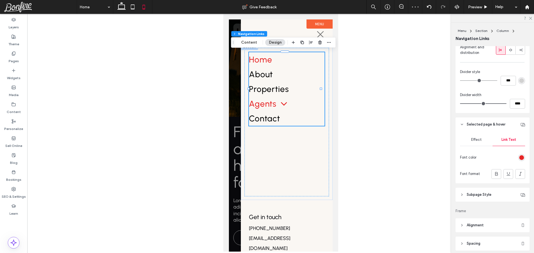
click at [267, 103] on span "Agents" at bounding box center [267, 104] width 37 height 10
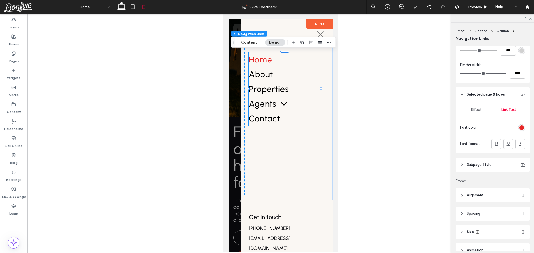
scroll to position [299, 0]
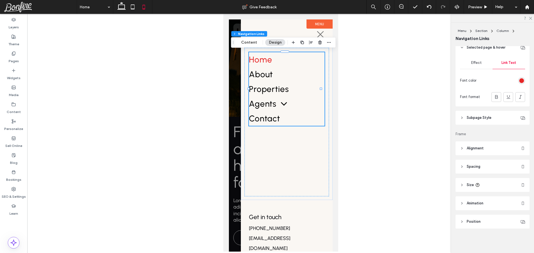
click at [483, 116] on span "Subpage Style" at bounding box center [478, 118] width 25 height 6
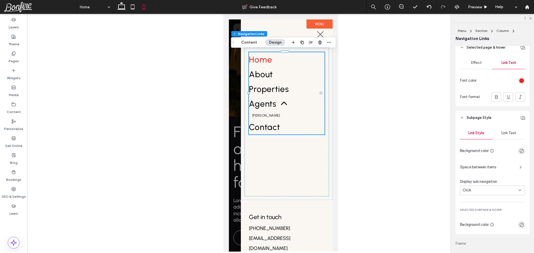
click at [505, 136] on div "Link Text" at bounding box center [508, 133] width 33 height 12
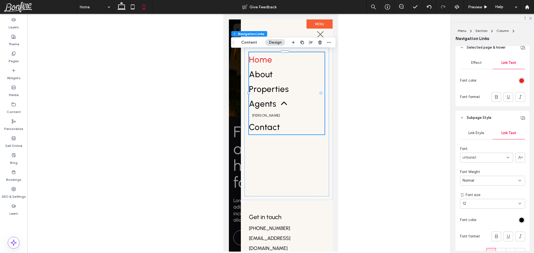
click at [473, 208] on div "12" at bounding box center [492, 204] width 65 height 10
click at [476, 160] on div "18" at bounding box center [491, 158] width 62 height 10
click at [482, 181] on div "Normal" at bounding box center [490, 181] width 56 height 6
click at [485, 182] on div "Normal" at bounding box center [490, 181] width 56 height 6
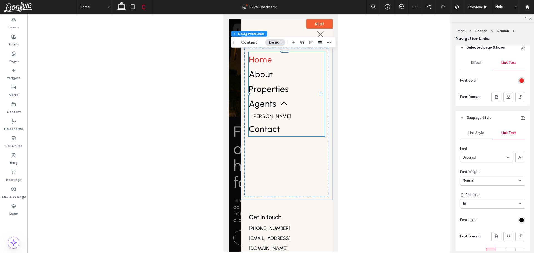
click at [480, 205] on div "18" at bounding box center [488, 204] width 53 height 6
type input "**"
click at [485, 200] on div "20" at bounding box center [492, 204] width 65 height 10
click at [477, 166] on div "24" at bounding box center [491, 168] width 62 height 10
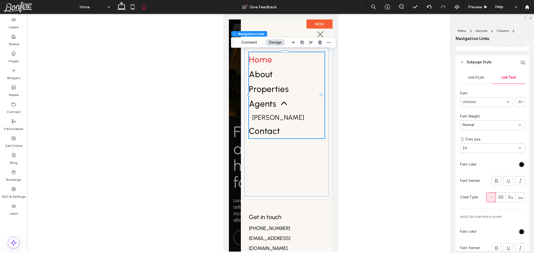
click at [520, 235] on div at bounding box center [501, 232] width 46 height 10
click at [519, 232] on div "rgb(0, 0, 0)" at bounding box center [521, 232] width 5 height 5
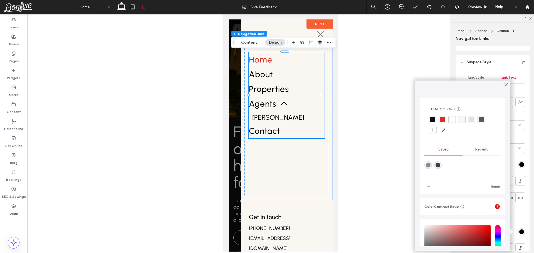
click at [440, 119] on div "rgba(230, 39, 39, 1)" at bounding box center [441, 119] width 5 height 5
click at [317, 34] on icon at bounding box center [320, 34] width 7 height 7
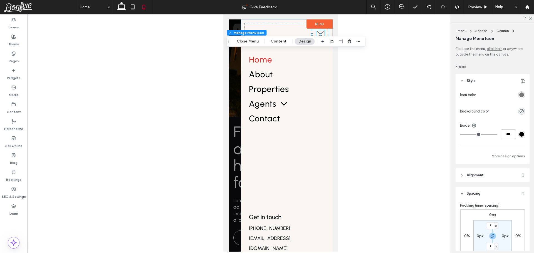
click at [521, 94] on div "rgba(120,120,120,1)" at bounding box center [521, 94] width 7 height 7
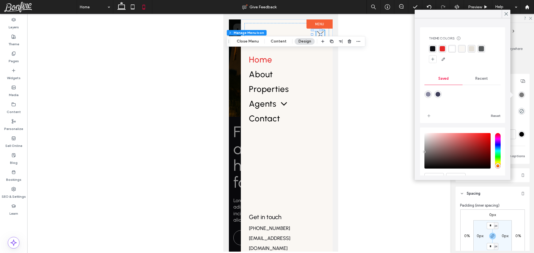
click at [442, 49] on div "rgba(230, 39, 39, 1)" at bounding box center [441, 48] width 5 height 5
click at [130, 9] on icon at bounding box center [132, 6] width 11 height 11
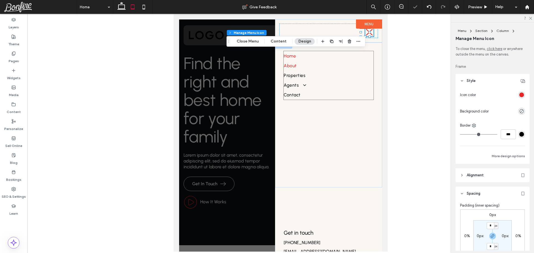
click at [318, 70] on link "About" at bounding box center [329, 66] width 90 height 10
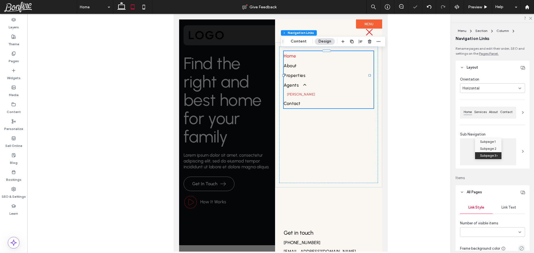
type input "***"
type input "****"
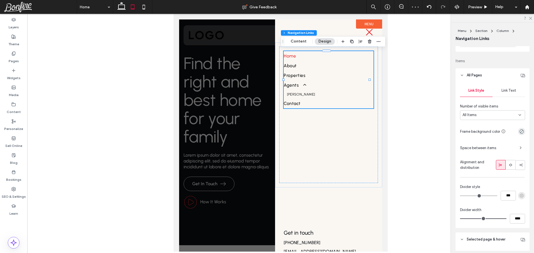
scroll to position [111, 0]
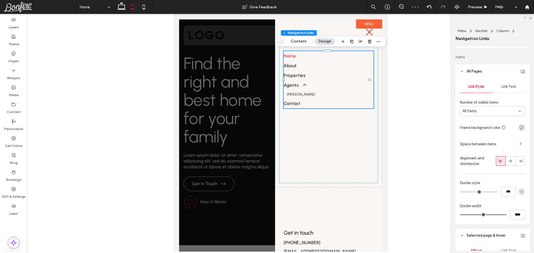
click at [507, 85] on span "Link Text" at bounding box center [508, 87] width 15 height 4
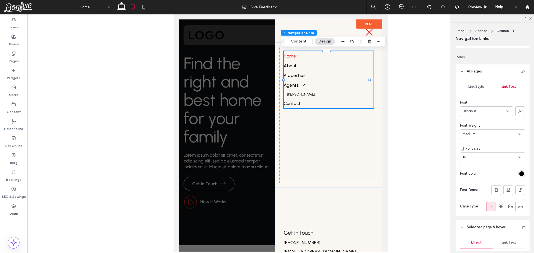
click at [485, 157] on div "16" at bounding box center [488, 158] width 53 height 6
click at [477, 216] on div "36" at bounding box center [491, 219] width 62 height 10
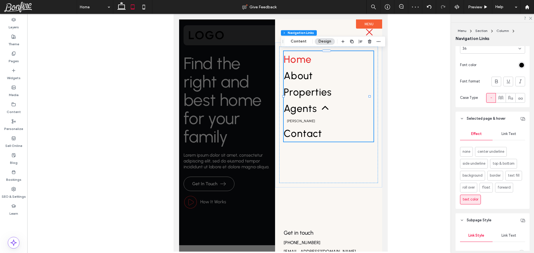
scroll to position [222, 0]
click at [505, 130] on span "Link Text" at bounding box center [508, 131] width 15 height 4
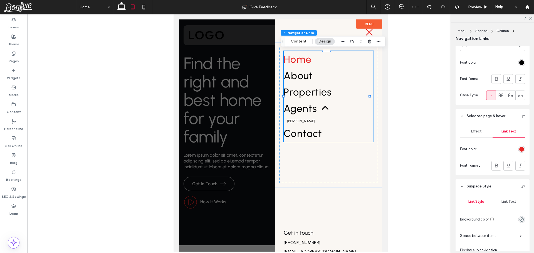
click at [475, 131] on span "Effect" at bounding box center [476, 131] width 11 height 4
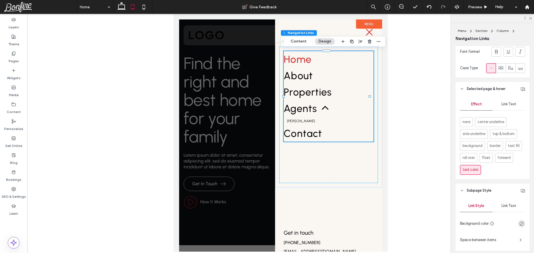
scroll to position [306, 0]
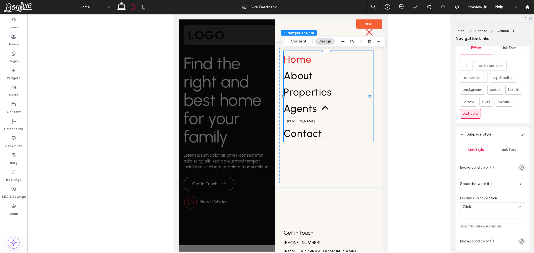
click at [504, 148] on span "Link Text" at bounding box center [508, 150] width 15 height 4
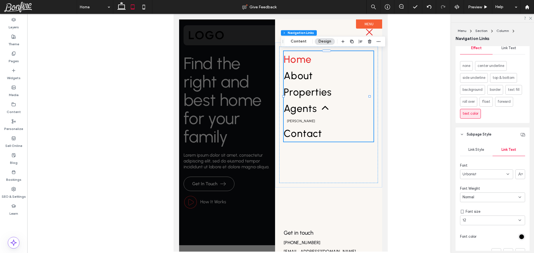
click at [476, 224] on div "12" at bounding box center [492, 221] width 65 height 10
click at [472, 185] on div "24" at bounding box center [491, 185] width 62 height 10
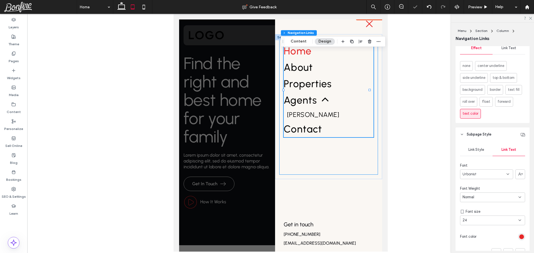
scroll to position [0, 0]
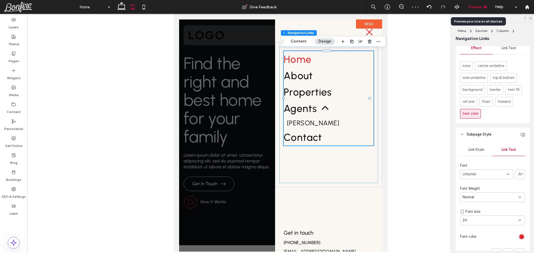
click at [478, 7] on span "Preview" at bounding box center [475, 7] width 14 height 5
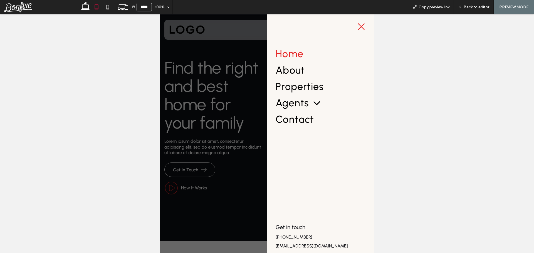
click at [358, 27] on icon at bounding box center [361, 26] width 7 height 7
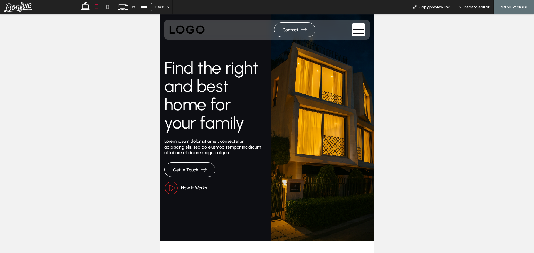
click at [353, 32] on icon at bounding box center [358, 29] width 13 height 11
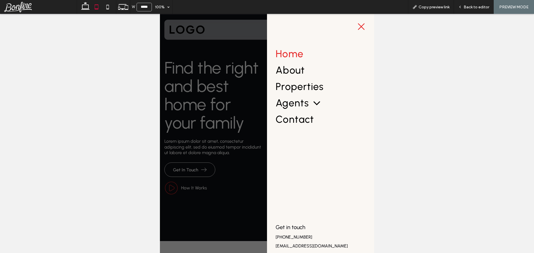
click at [358, 27] on icon at bounding box center [361, 26] width 7 height 7
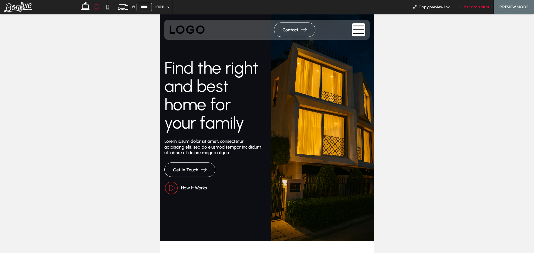
click at [474, 8] on span "Back to editor" at bounding box center [476, 7] width 26 height 5
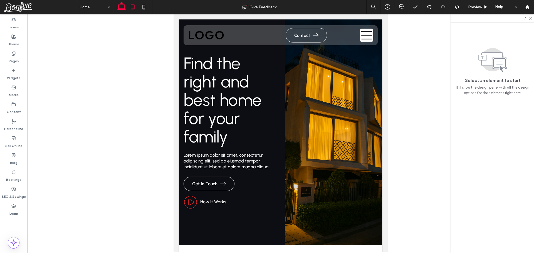
click at [125, 6] on icon at bounding box center [121, 6] width 11 height 11
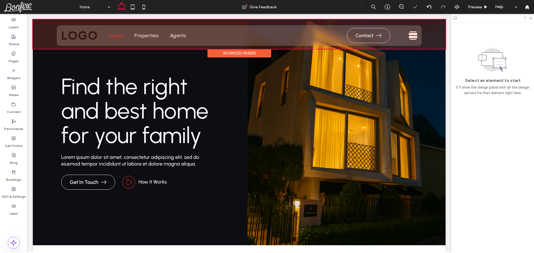
click at [405, 34] on div at bounding box center [239, 33] width 413 height 29
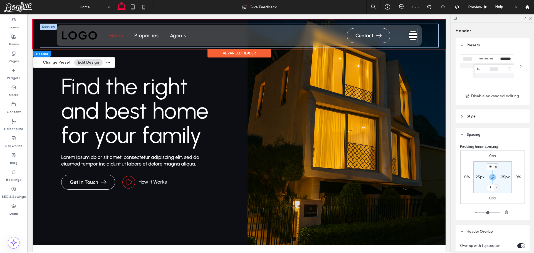
click at [409, 35] on icon at bounding box center [413, 35] width 8 height 8
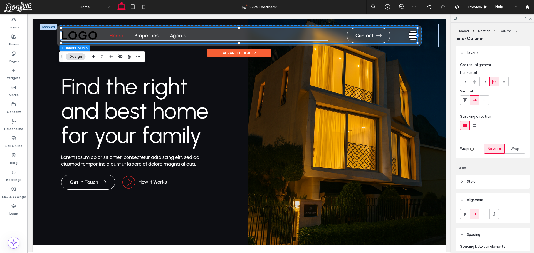
click at [409, 35] on icon at bounding box center [413, 35] width 8 height 8
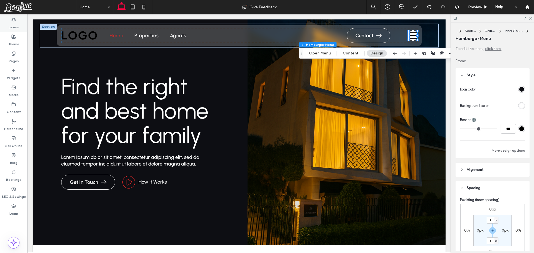
click at [11, 27] on label "Layers" at bounding box center [14, 26] width 10 height 8
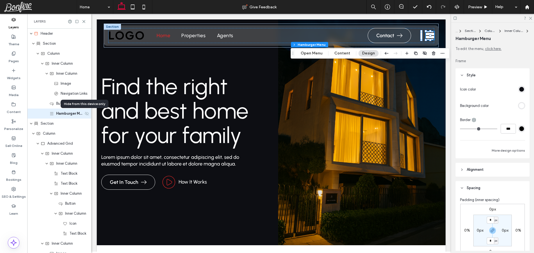
click at [85, 113] on icon at bounding box center [87, 113] width 4 height 4
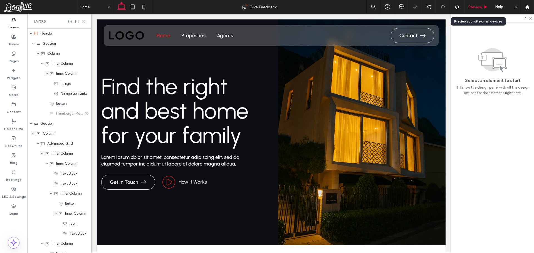
click at [477, 5] on span "Preview" at bounding box center [475, 7] width 14 height 5
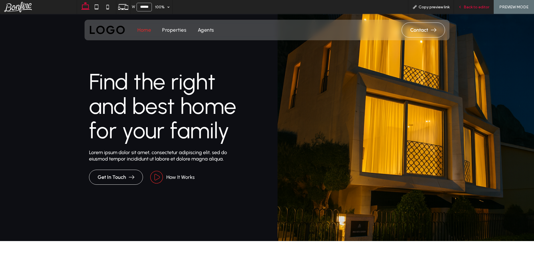
click at [482, 5] on span "Back to editor" at bounding box center [476, 7] width 26 height 5
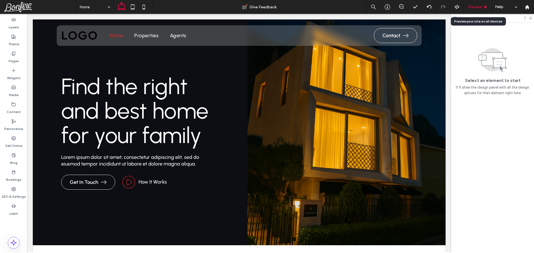
click at [474, 7] on span "Preview" at bounding box center [475, 7] width 14 height 5
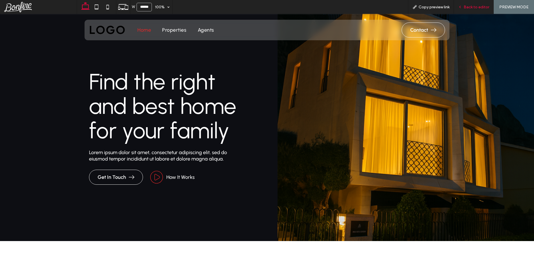
click at [473, 5] on span "Back to editor" at bounding box center [476, 7] width 26 height 5
